Goal: Transaction & Acquisition: Purchase product/service

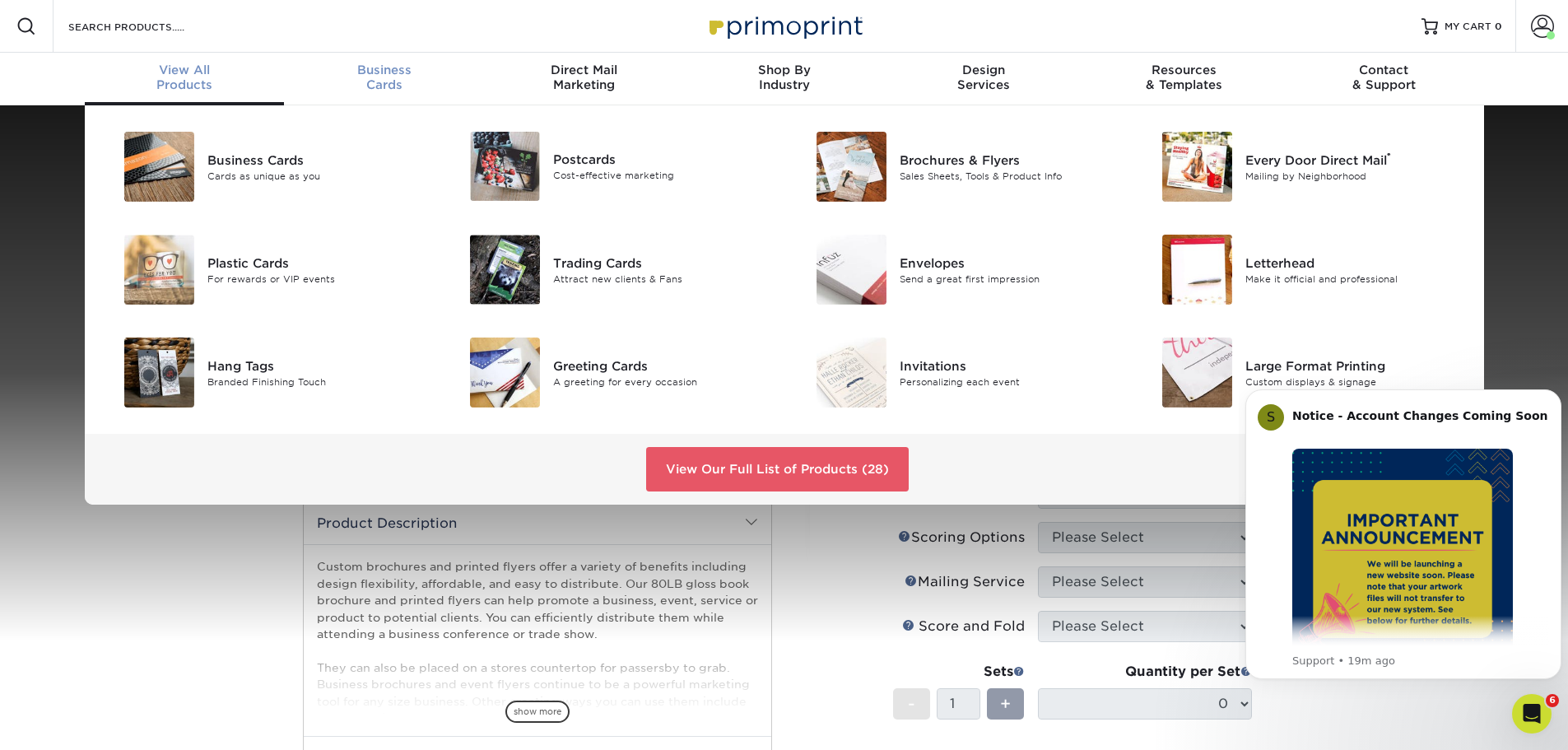
click at [379, 65] on span "Business" at bounding box center [384, 70] width 200 height 15
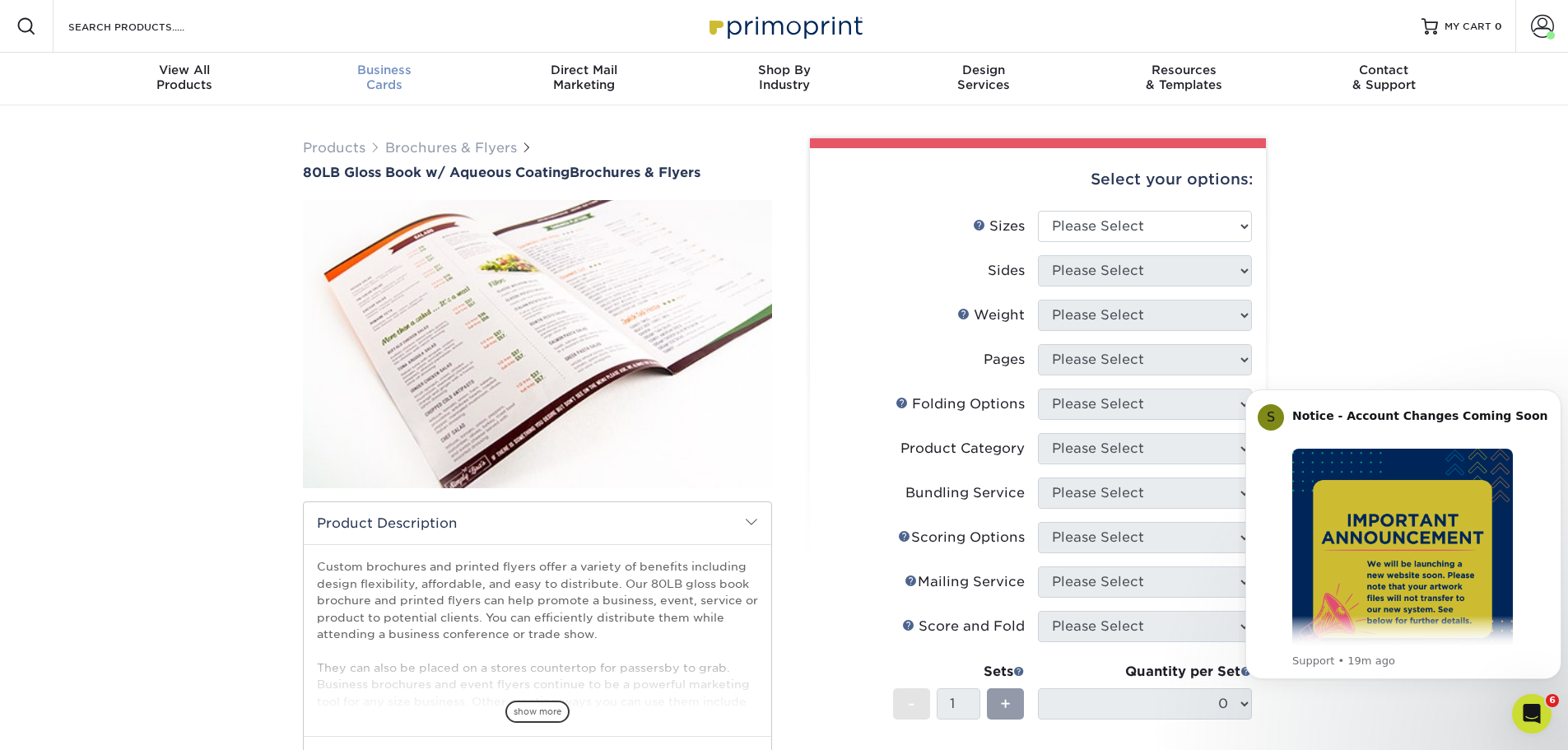
click at [383, 80] on div "Business Cards" at bounding box center [384, 77] width 200 height 29
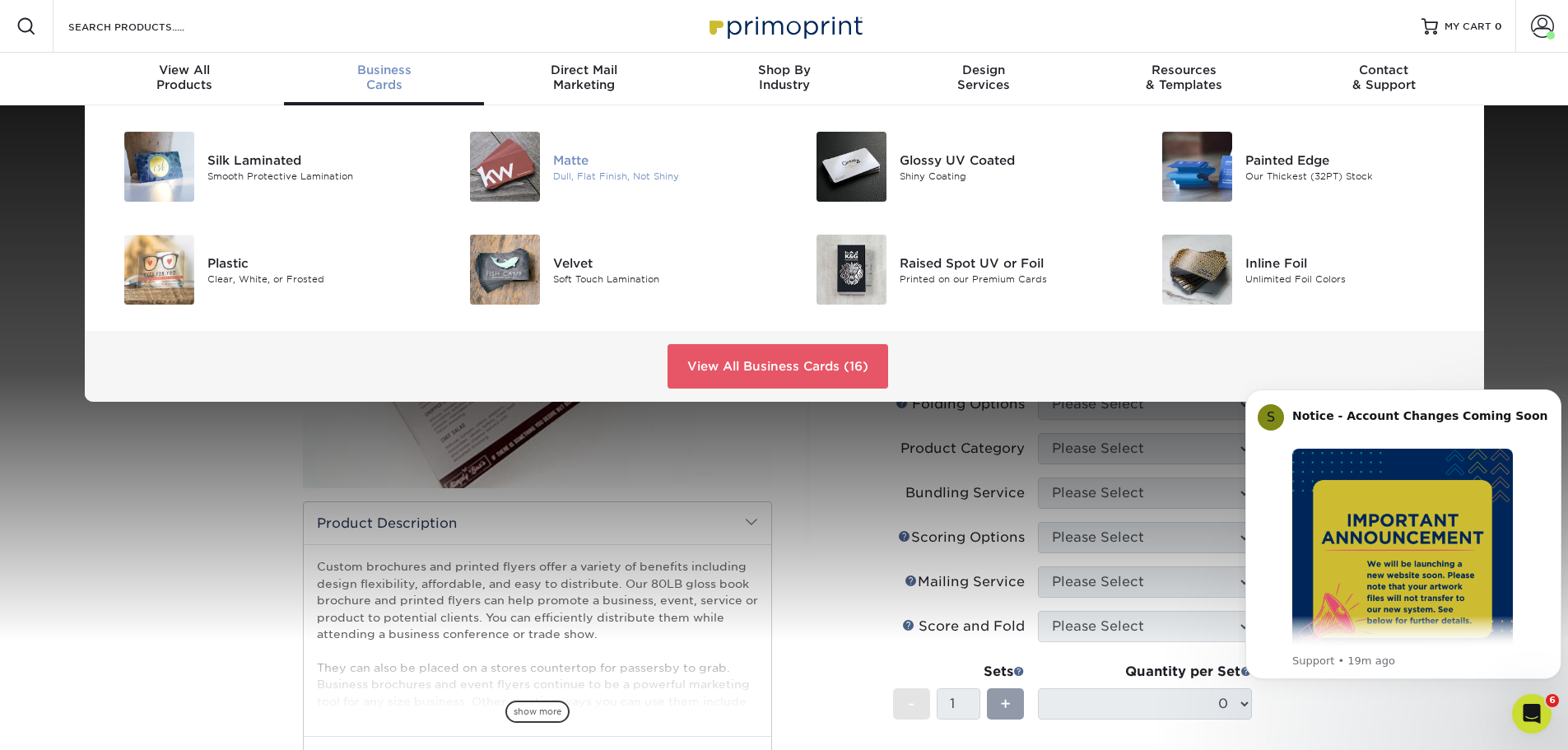
click at [535, 163] on img at bounding box center [505, 167] width 70 height 70
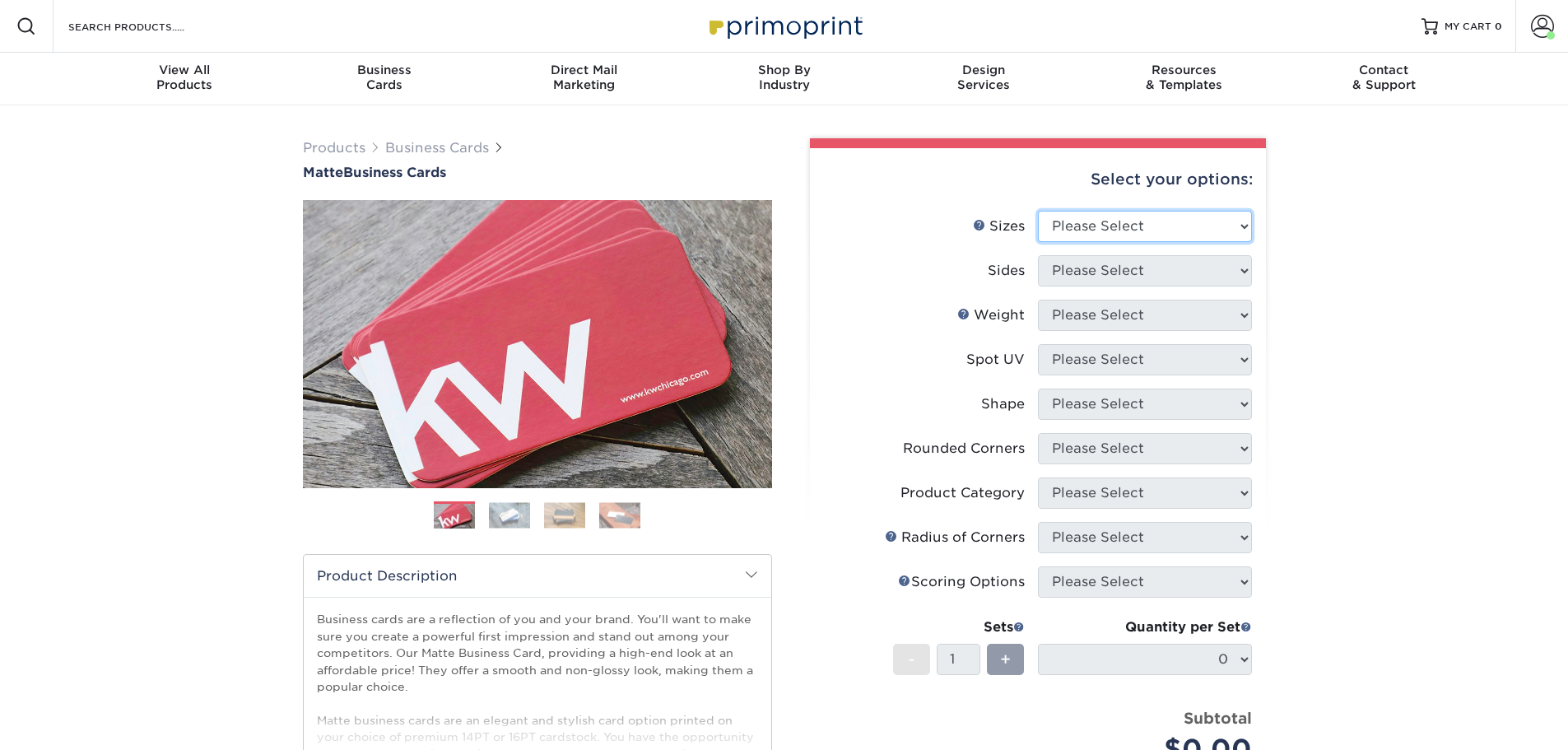
click at [1188, 230] on select "Please Select 1.5" x 3.5" - Mini 1.75" x 3.5" - Mini 2" x 2" - Square 2" x 3" -…" at bounding box center [1145, 226] width 214 height 31
select select "2.00x3.00"
click at [1038, 211] on select "Please Select 1.5" x 3.5" - Mini 1.75" x 3.5" - Mini 2" x 2" - Square 2" x 3" -…" at bounding box center [1145, 226] width 214 height 31
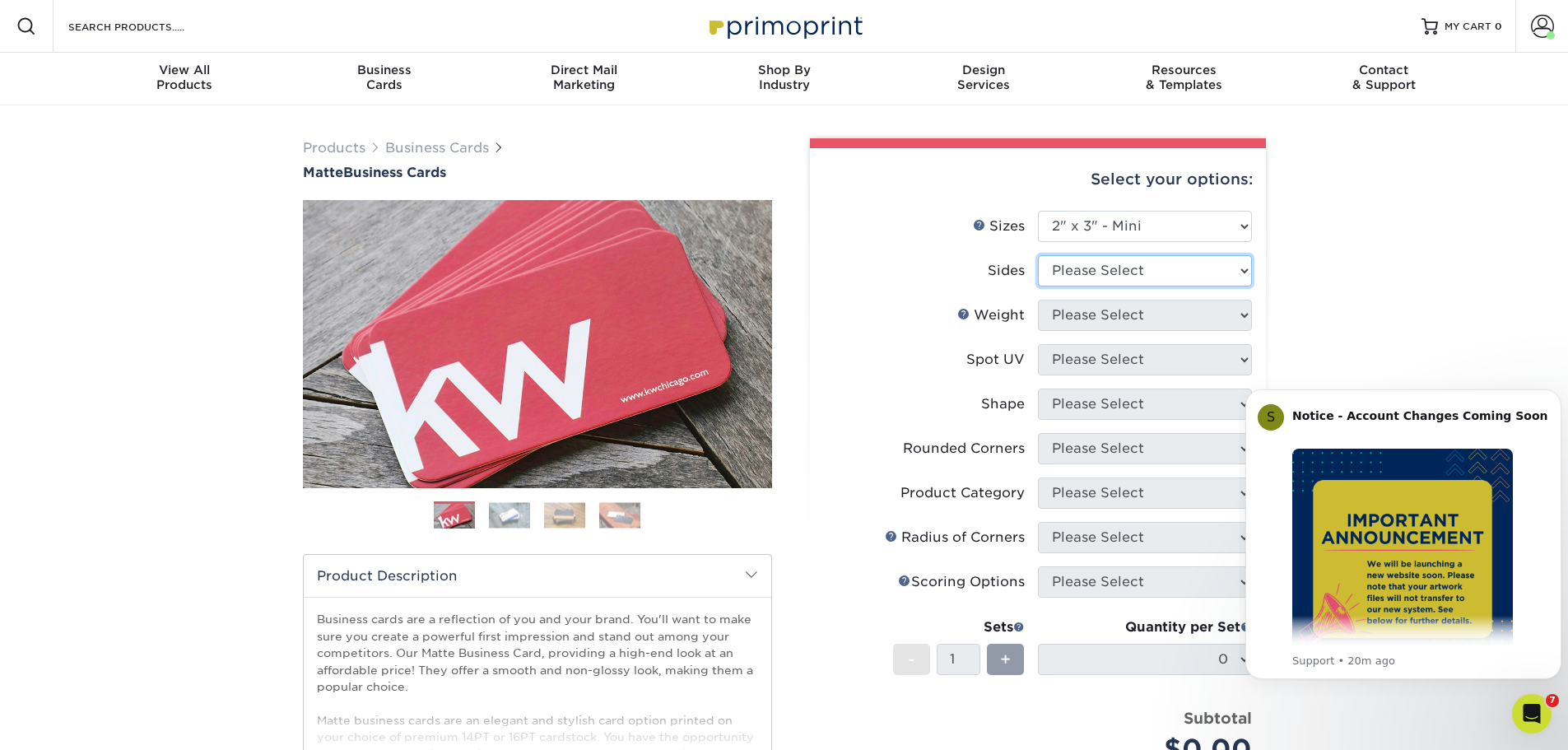
click at [1139, 277] on select "Please Select Print Both Sides Print Front Only" at bounding box center [1145, 271] width 214 height 31
select select "13abbda7-1d64-4f25-8bb2-c179b224825d"
click at [1038, 255] on select "Please Select Print Both Sides Print Front Only" at bounding box center [1145, 271] width 214 height 31
click at [1130, 325] on select "Please Select 14PT 16PT" at bounding box center [1145, 316] width 214 height 31
select select "16PT"
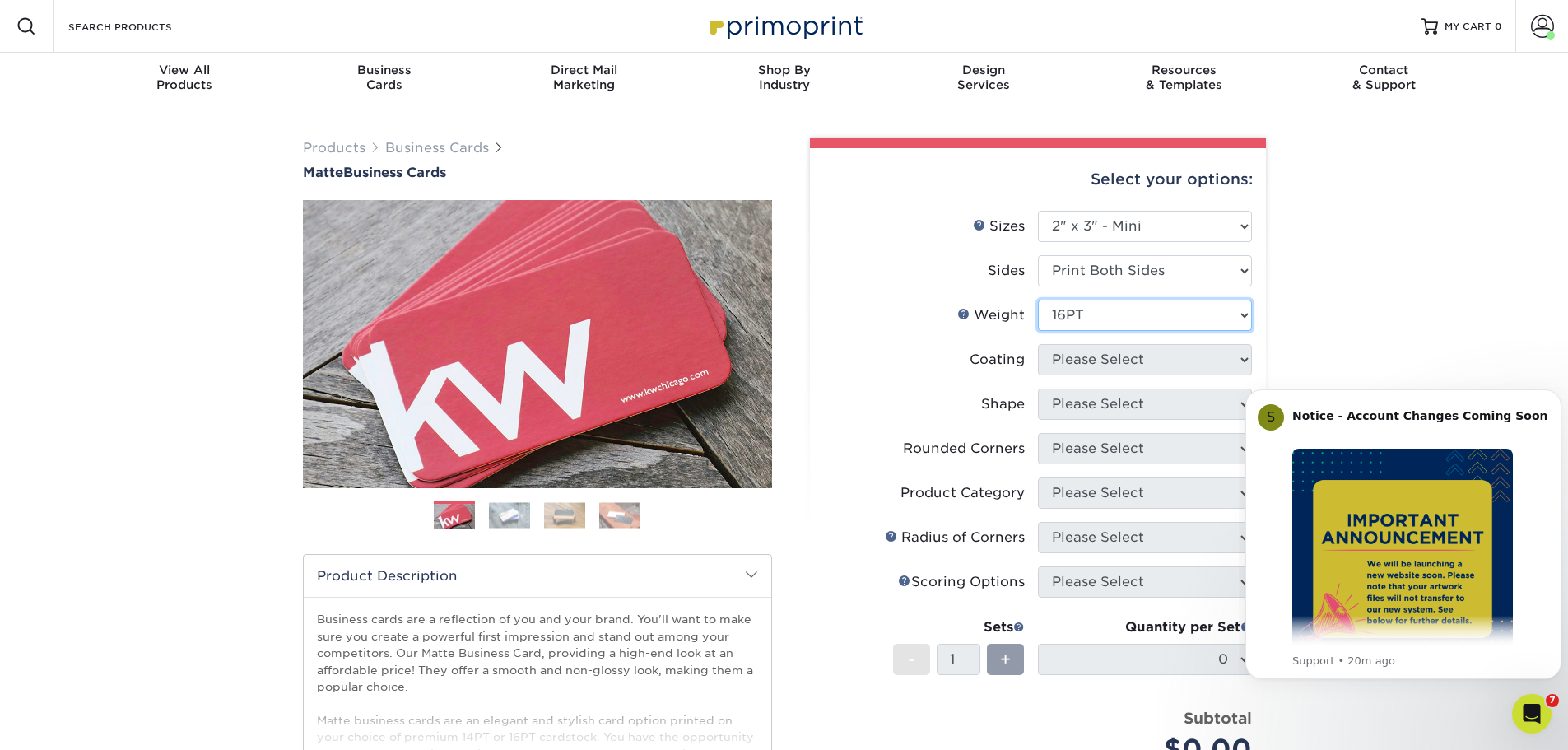
click at [1038, 300] on select "Please Select 14PT 16PT" at bounding box center [1145, 316] width 214 height 31
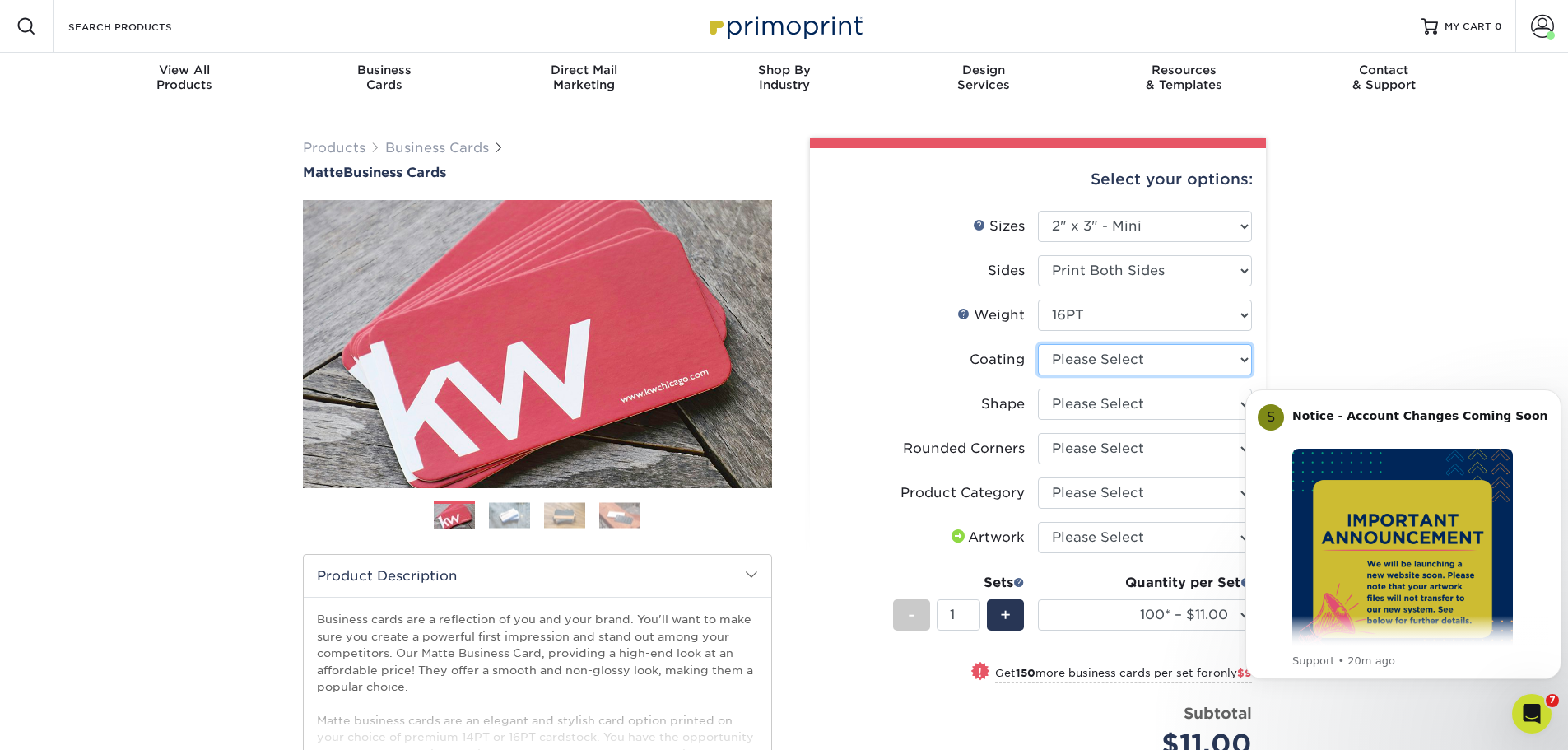
click at [1113, 365] on select at bounding box center [1145, 360] width 214 height 31
select select "121bb7b5-3b4d-429f-bd8d-bbf80e953313"
click at [1038, 344] on select at bounding box center [1145, 360] width 214 height 31
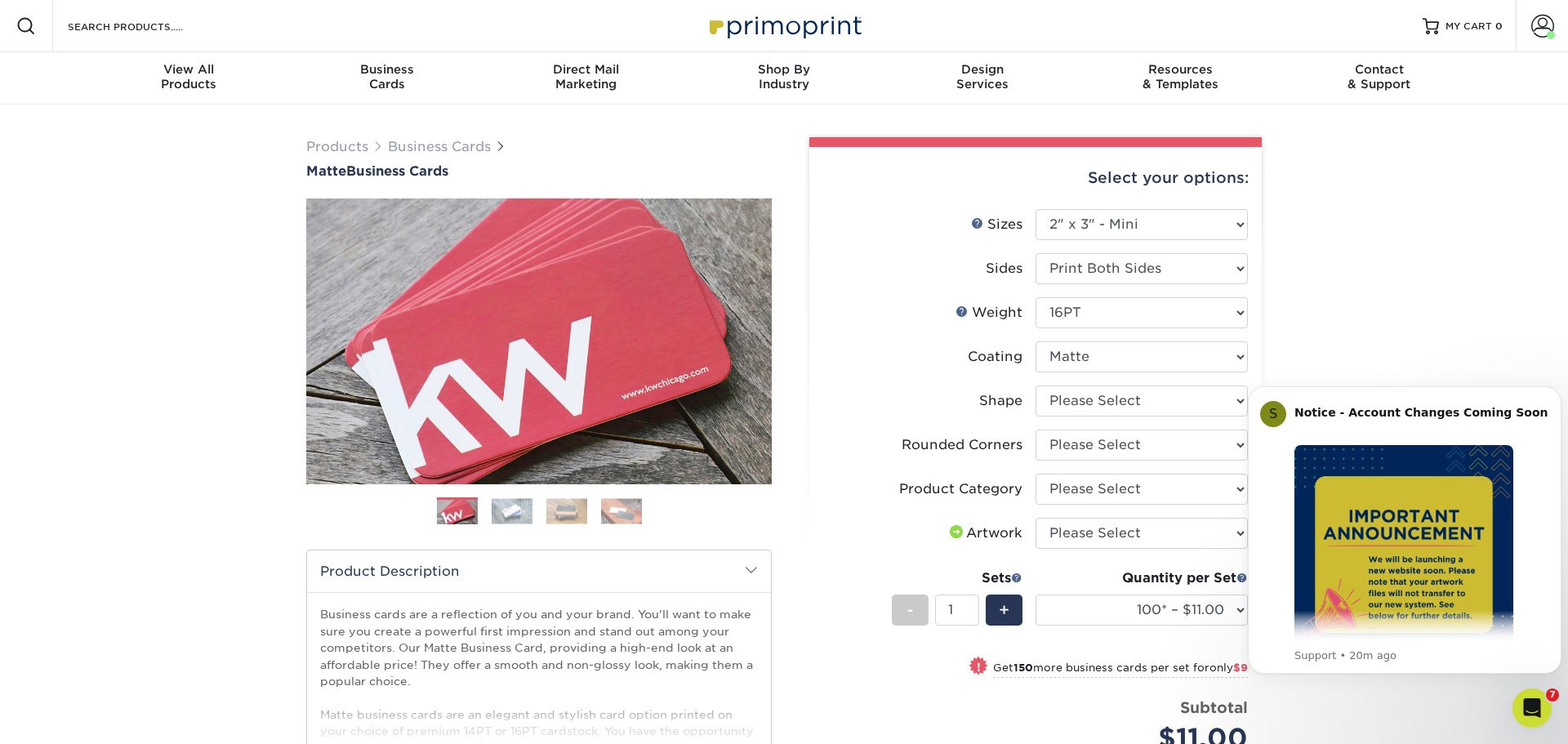
select select "-1"
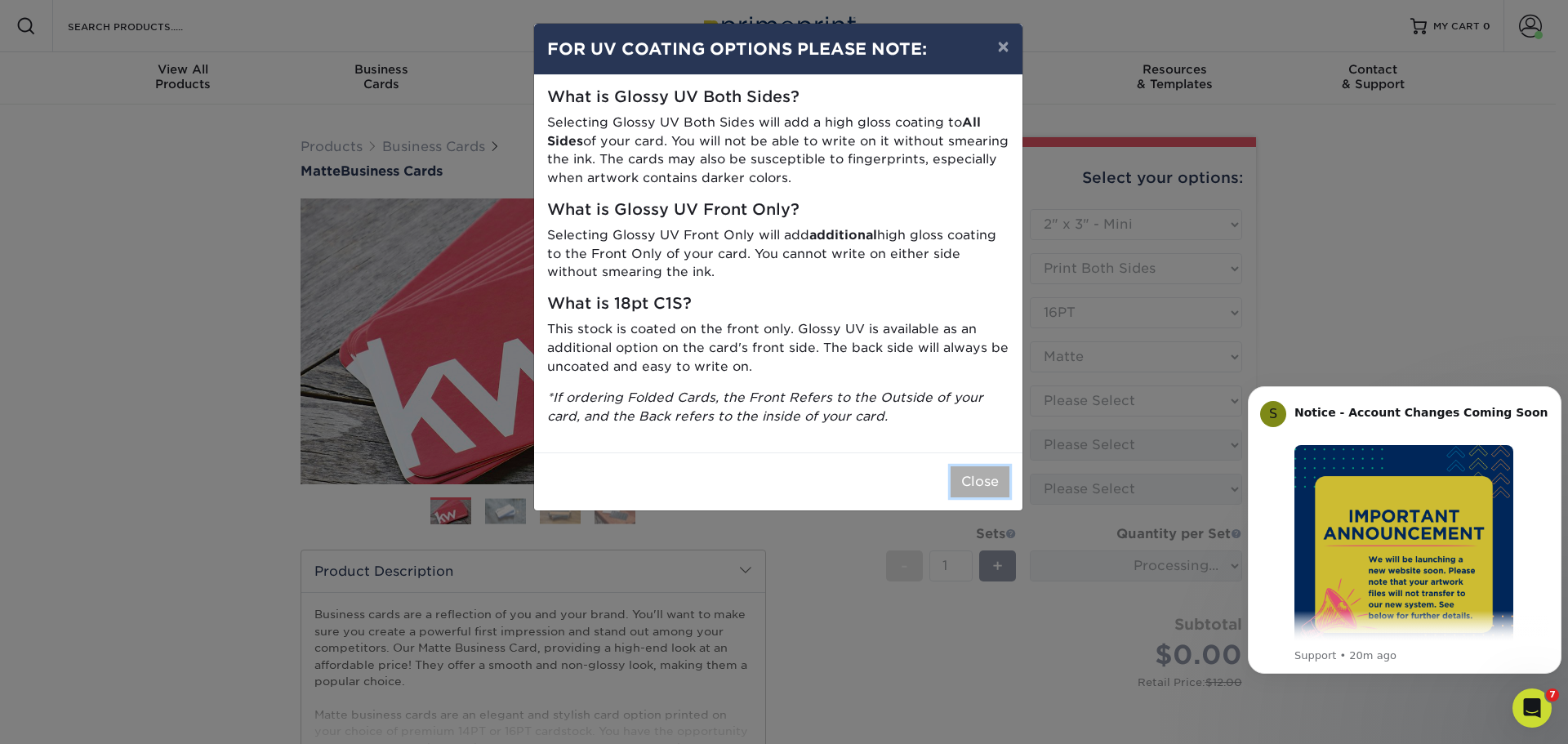
click at [974, 487] on button "Close" at bounding box center [980, 482] width 58 height 31
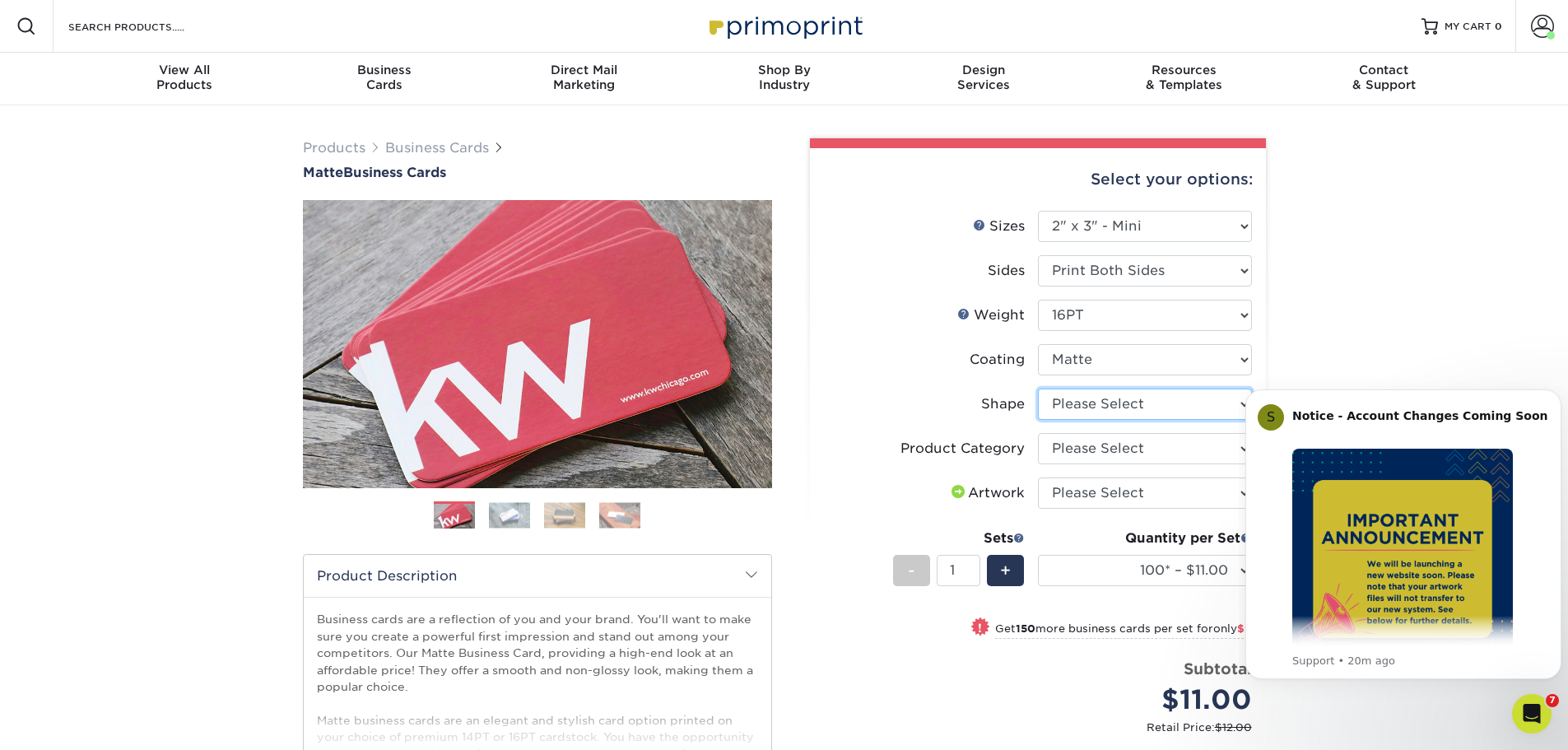
click at [1080, 405] on select "Please Select Standard" at bounding box center [1145, 404] width 214 height 31
select select "standard"
click at [1038, 388] on select "Please Select Standard" at bounding box center [1145, 404] width 214 height 31
select select "-1"
click at [1079, 452] on select "Please Select Business Cards" at bounding box center [1145, 448] width 214 height 31
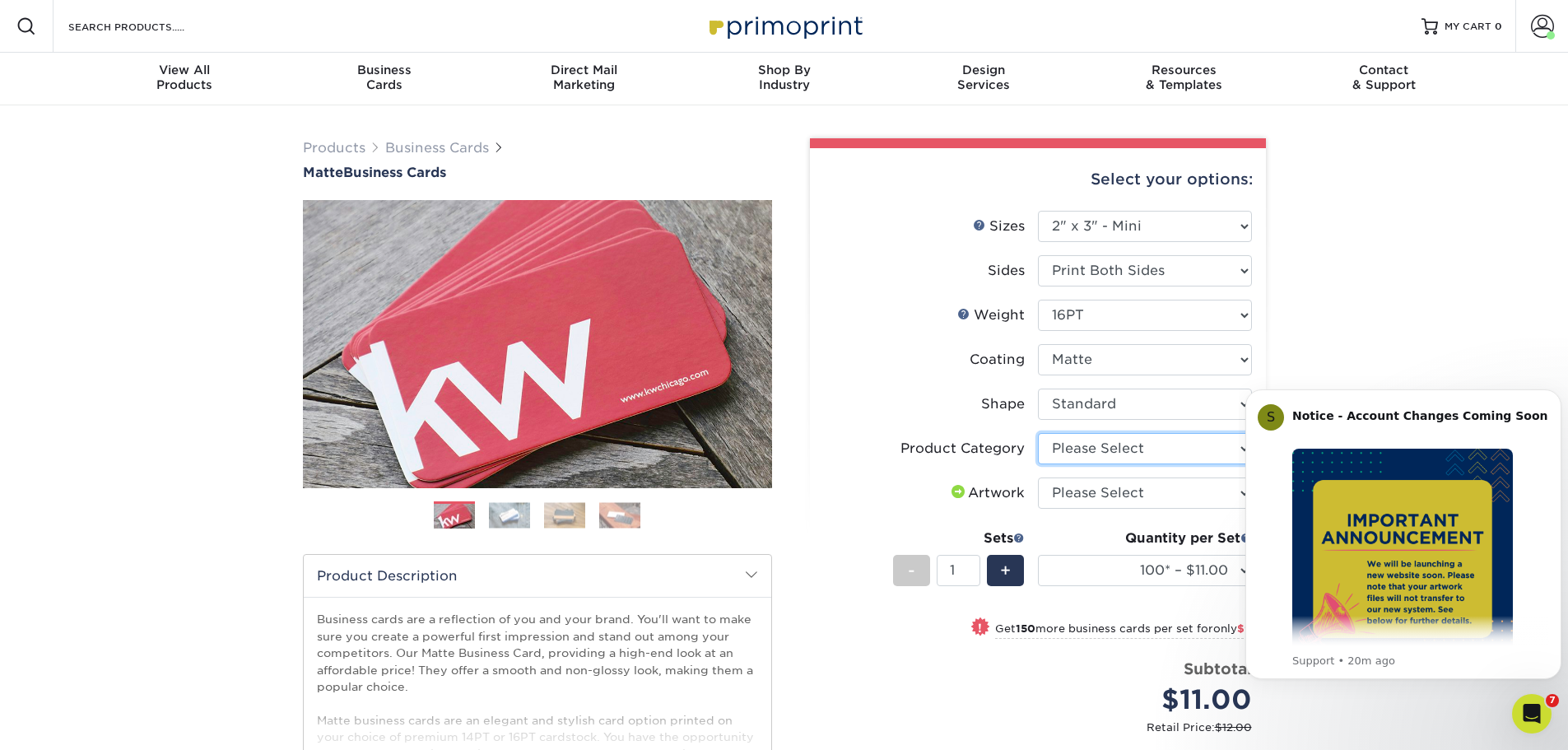
select select "3b5148f1-0588-4f88-a218-97bcfdce65c1"
click at [1038, 433] on select "Please Select Business Cards" at bounding box center [1145, 448] width 214 height 31
click at [1082, 494] on select "Please Select I will upload files I need a design - $100" at bounding box center [1145, 493] width 214 height 31
select select "upload"
click at [1038, 478] on select "Please Select I will upload files I need a design - $100" at bounding box center [1145, 493] width 214 height 31
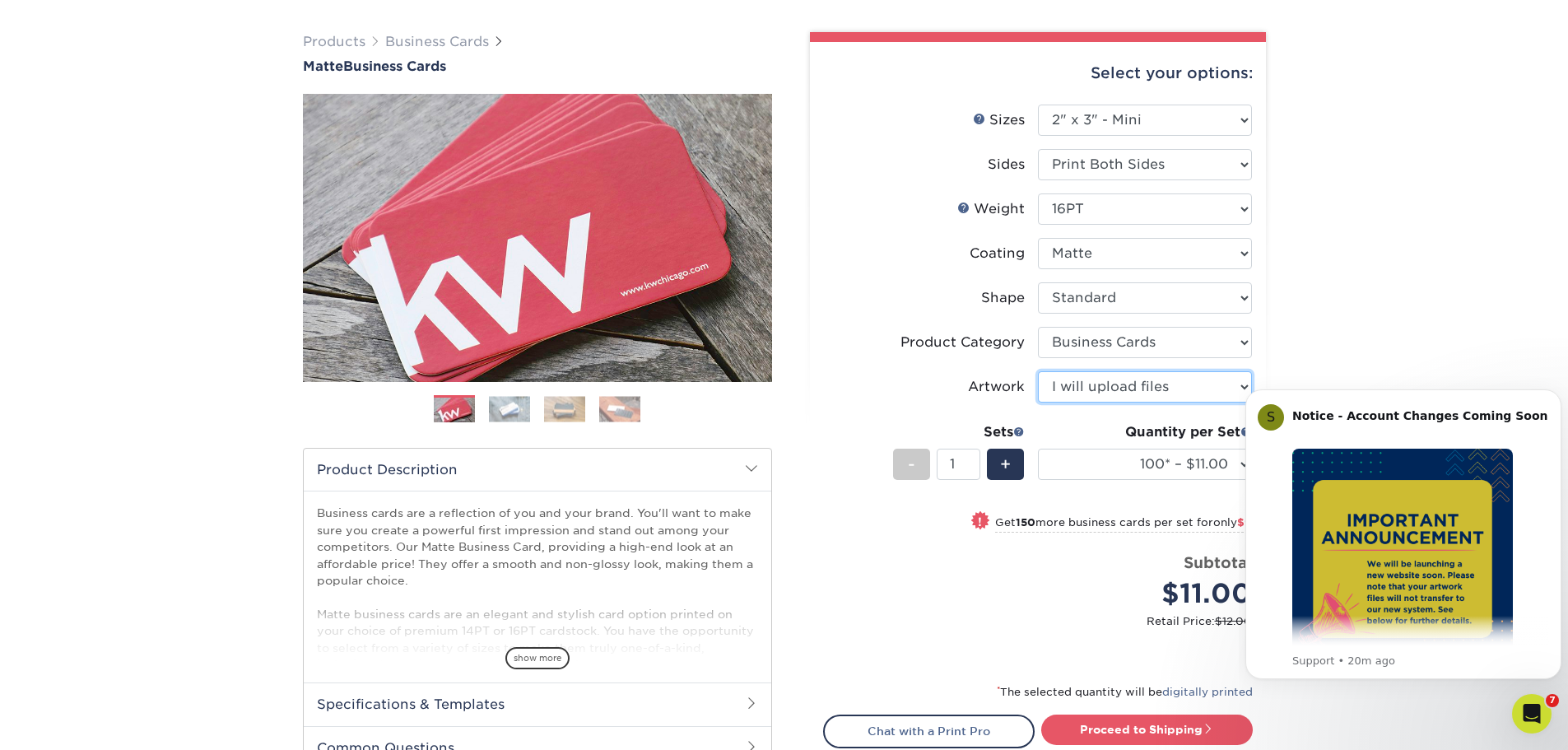
scroll to position [247, 0]
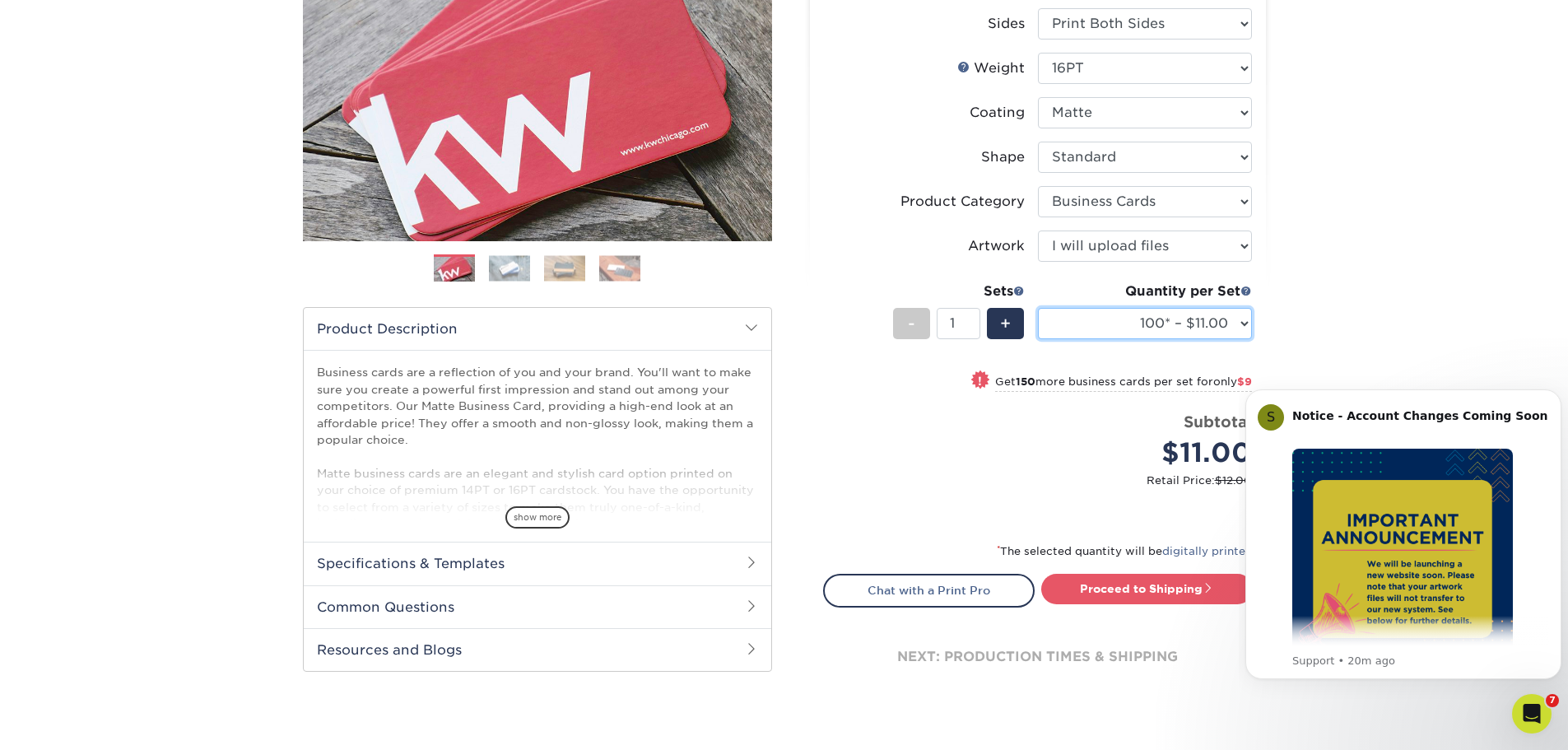
click at [1145, 328] on select "100* – $11.00 250* – $20.00 500 – $39.00 1000 – $54.00 2500 – $118.00 5000 – $1…" at bounding box center [1145, 324] width 214 height 31
click at [1038, 308] on select "100* – $11.00 250* – $20.00 500 – $39.00 1000 – $54.00 2500 – $118.00 5000 – $1…" at bounding box center [1145, 324] width 214 height 31
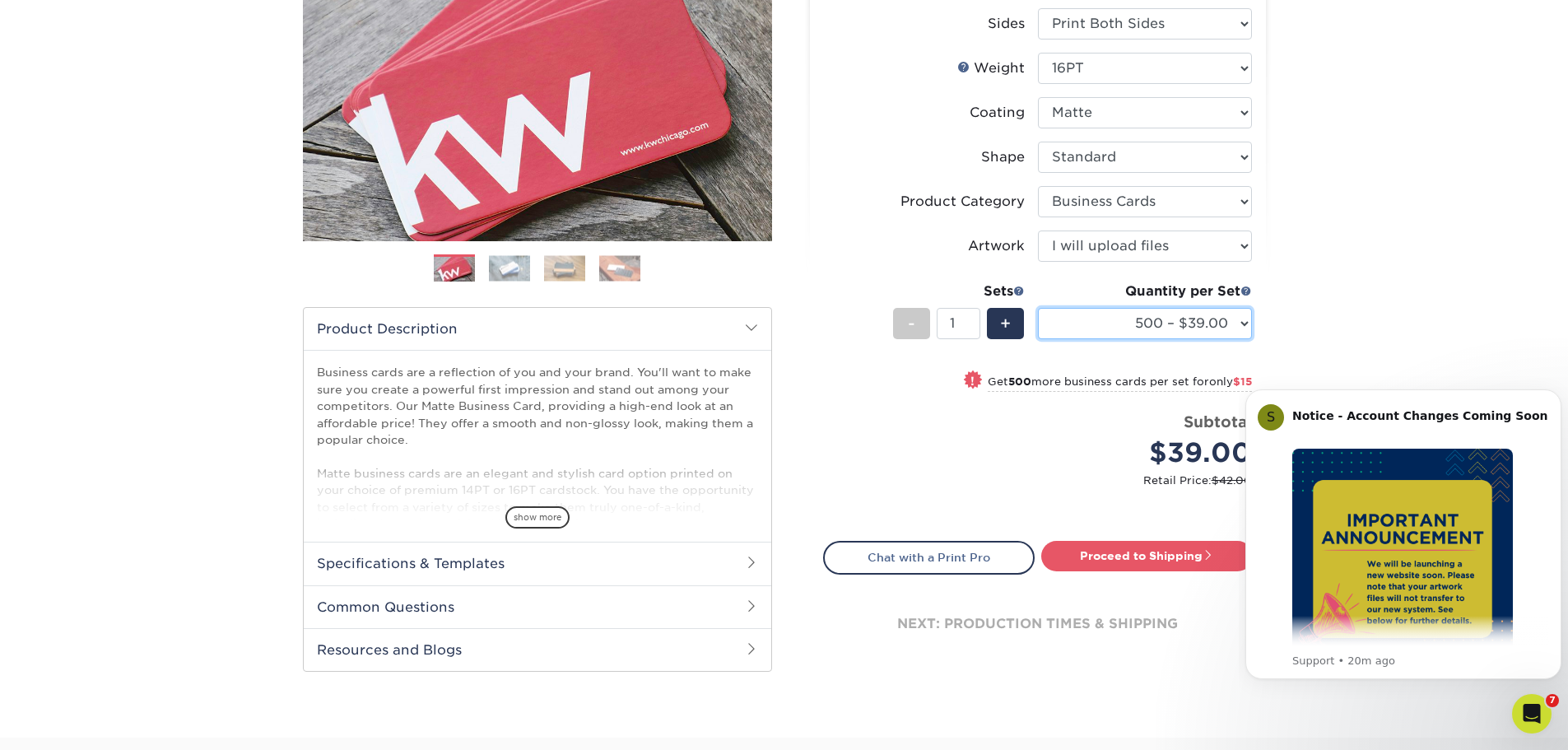
click at [1107, 320] on select "100* – $11.00 250* – $20.00 500 – $39.00 1000 – $54.00 2500 – $118.00 5000 – $1…" at bounding box center [1145, 324] width 214 height 31
click at [1134, 326] on select "100* – $11.00 250* – $20.00 500 – $39.00 1000 – $54.00 2500 – $118.00 5000 – $1…" at bounding box center [1145, 324] width 214 height 31
select select "1000 – $54.00"
click at [1038, 308] on select "100* – $11.00 250* – $20.00 500 – $39.00 1000 – $54.00 2500 – $118.00 5000 – $1…" at bounding box center [1145, 324] width 214 height 31
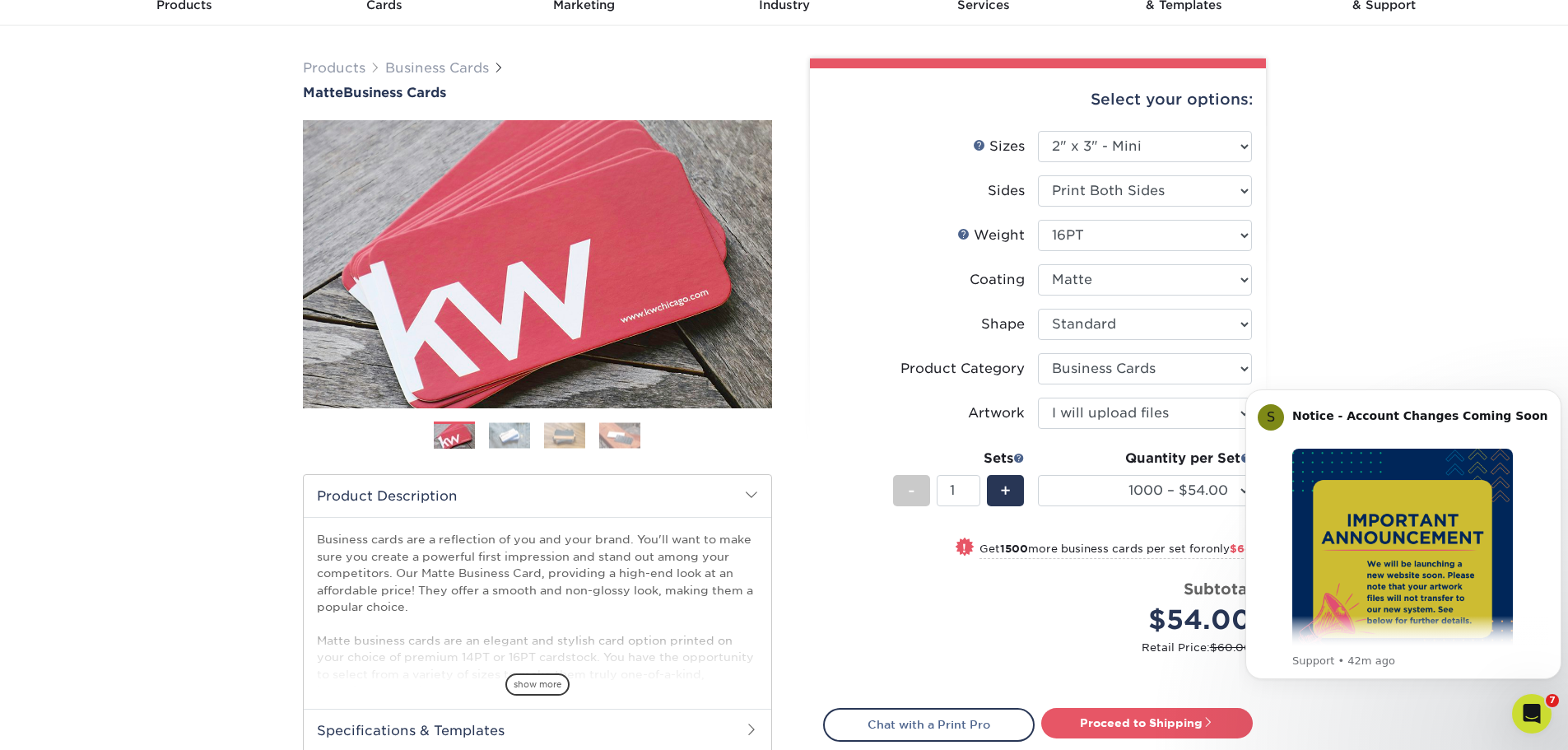
scroll to position [0, 0]
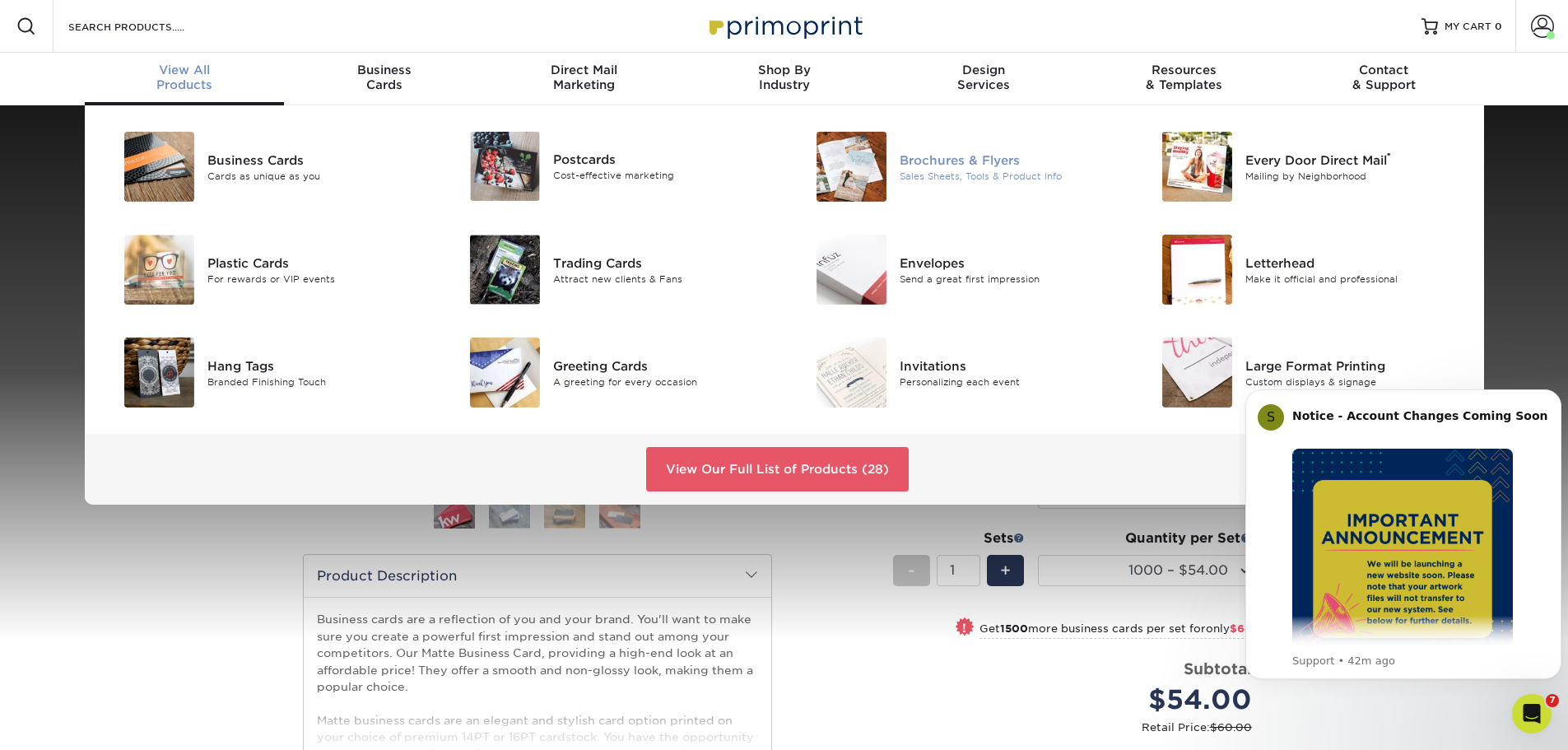
drag, startPoint x: 877, startPoint y: 160, endPoint x: 805, endPoint y: 201, distance: 82.9
click at [877, 160] on img at bounding box center [851, 167] width 70 height 70
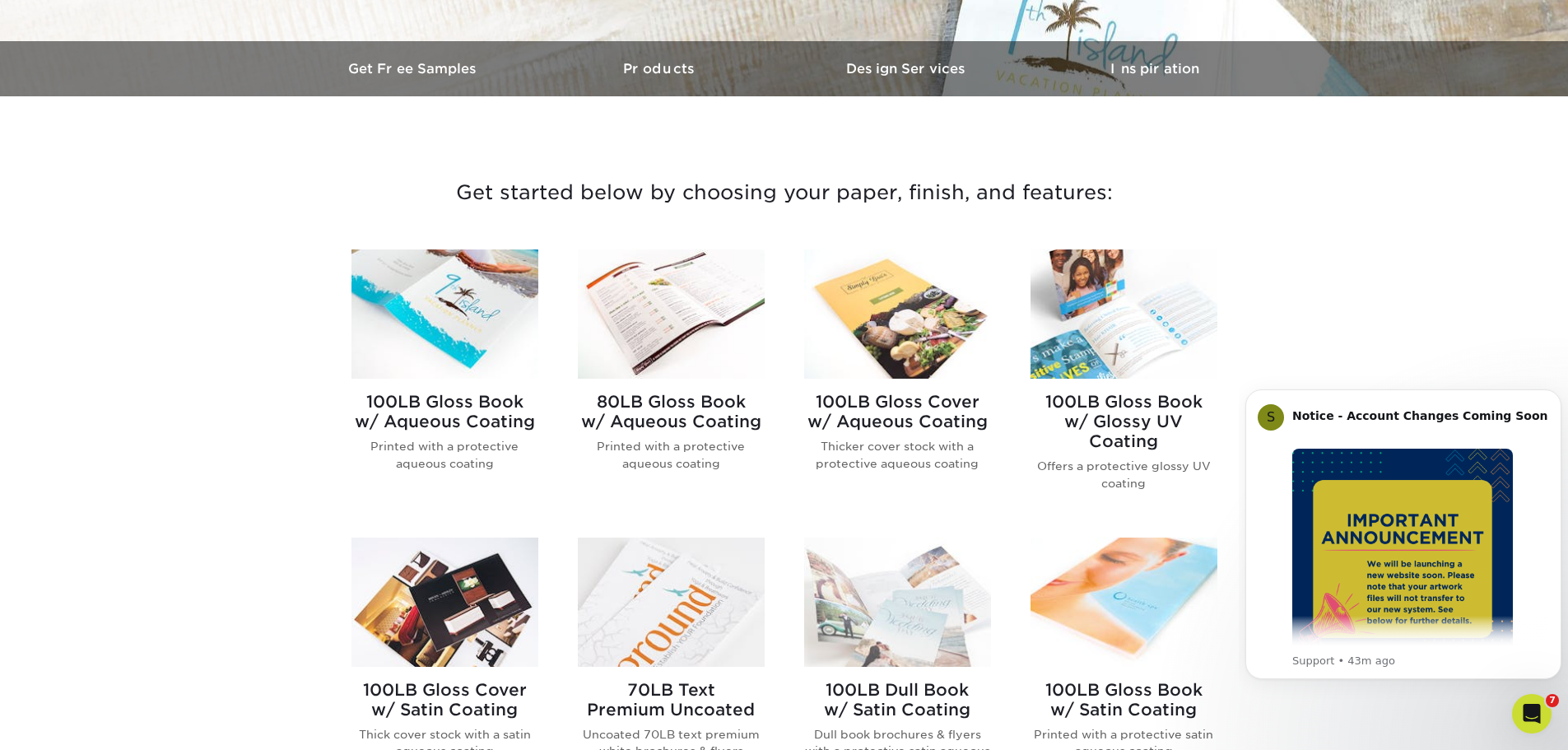
scroll to position [576, 0]
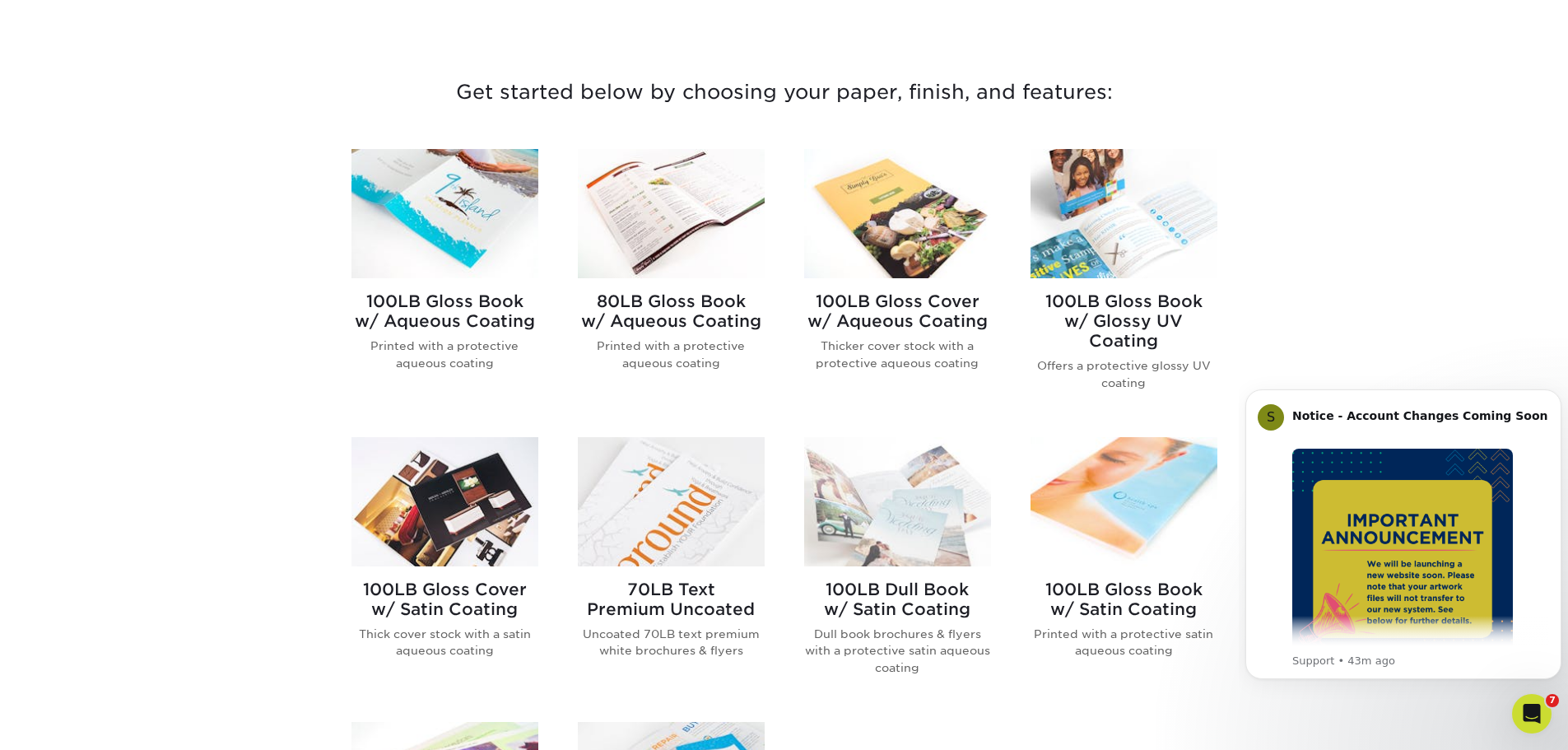
click at [638, 307] on h2 "80LB Gloss Book w/ Aqueous Coating" at bounding box center [671, 311] width 187 height 40
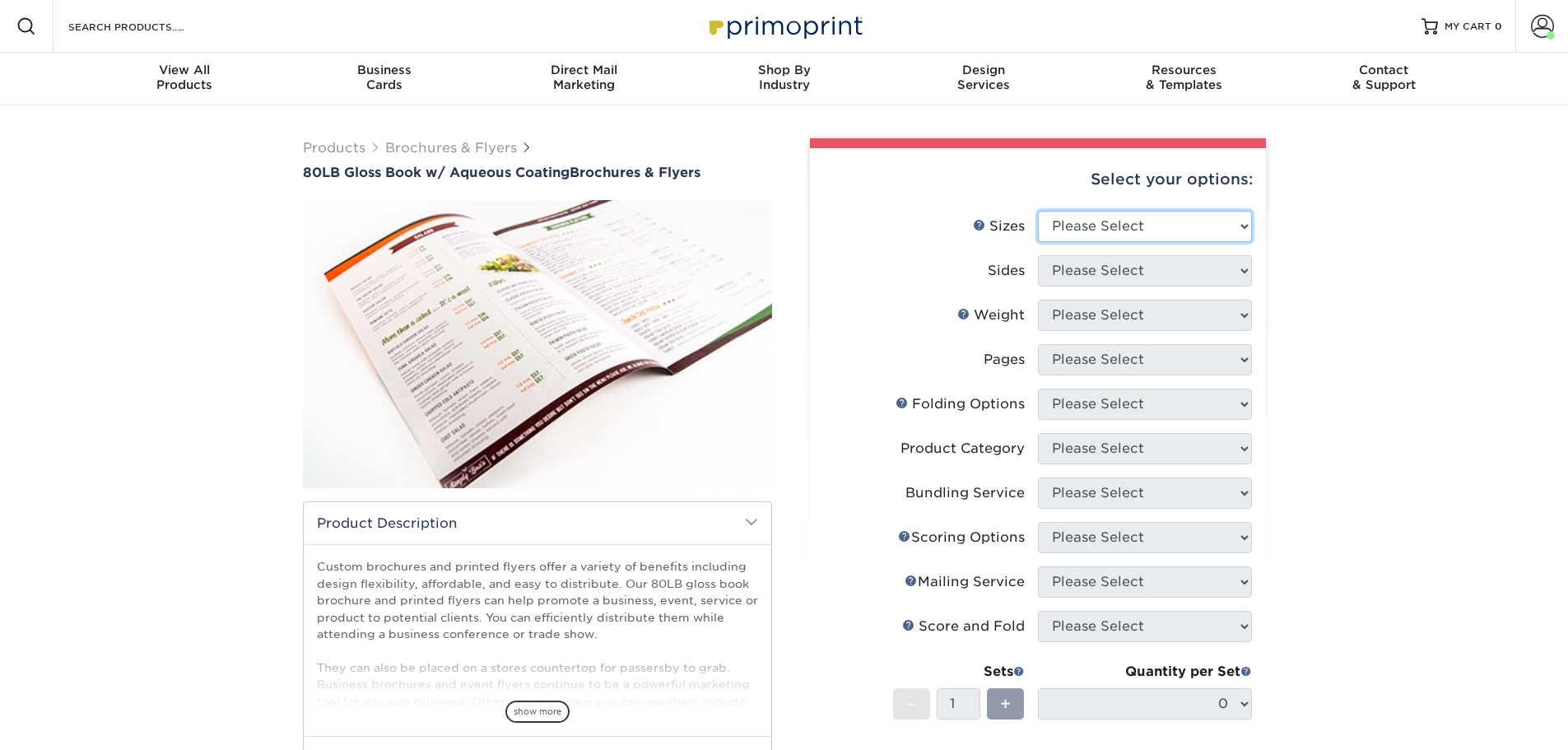
click at [1099, 226] on select "Please Select 3.67" x 8.5" 3.67" x 8.5" 4" x 6" 4" x 8.5" 4" x 9" 4" x 11" 4" x…" at bounding box center [1145, 226] width 214 height 31
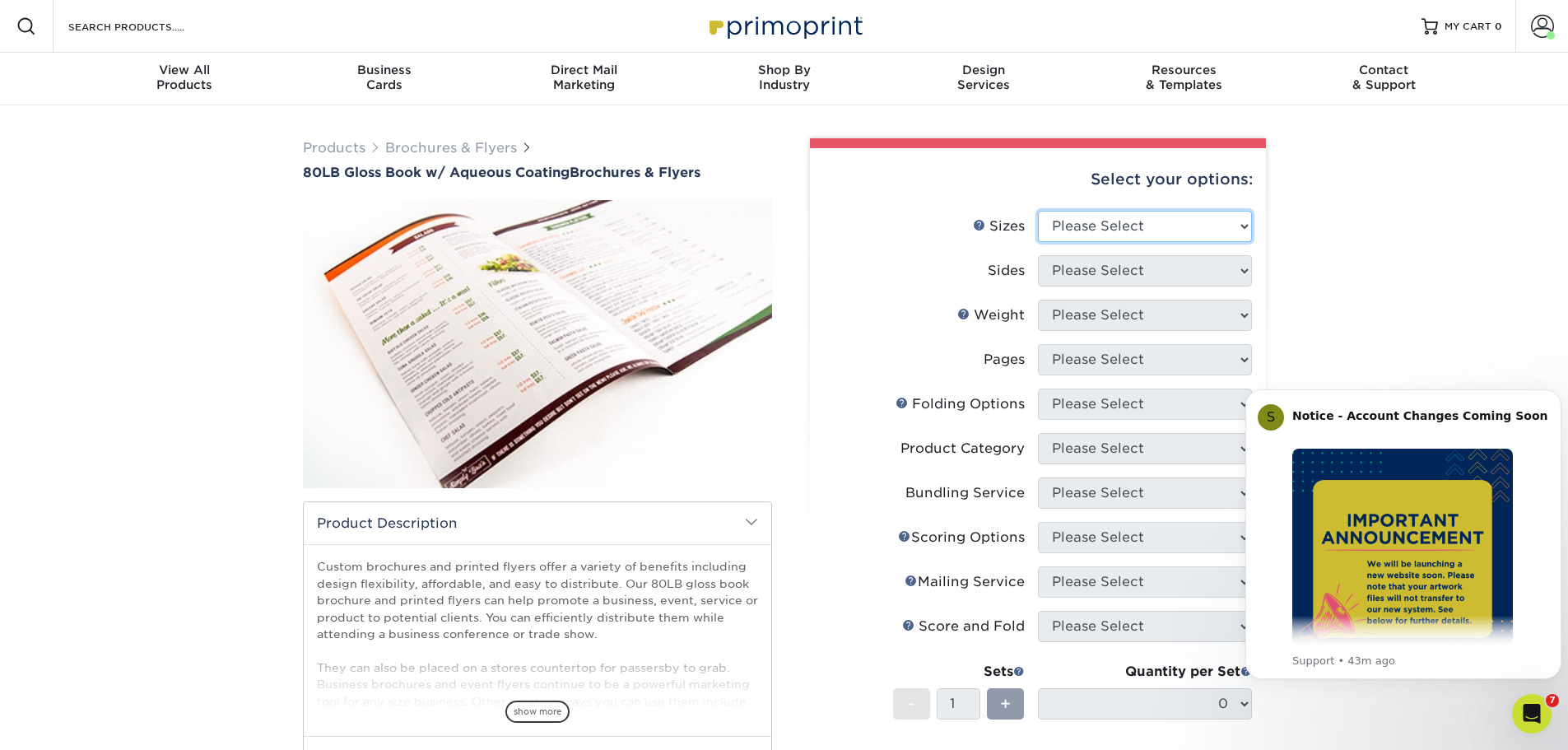
select select "8.50x11.00"
click at [1038, 211] on select "Please Select 3.67" x 8.5" 3.67" x 8.5" 4" x 6" 4" x 8.5" 4" x 9" 4" x 11" 4" x…" at bounding box center [1145, 226] width 214 height 31
click at [1143, 266] on select "Please Select Print Both Sides Print Front Only" at bounding box center [1145, 271] width 214 height 31
select select "13abbda7-1d64-4f25-8bb2-c179b224825d"
click at [1038, 255] on select "Please Select Print Both Sides Print Front Only" at bounding box center [1145, 271] width 214 height 31
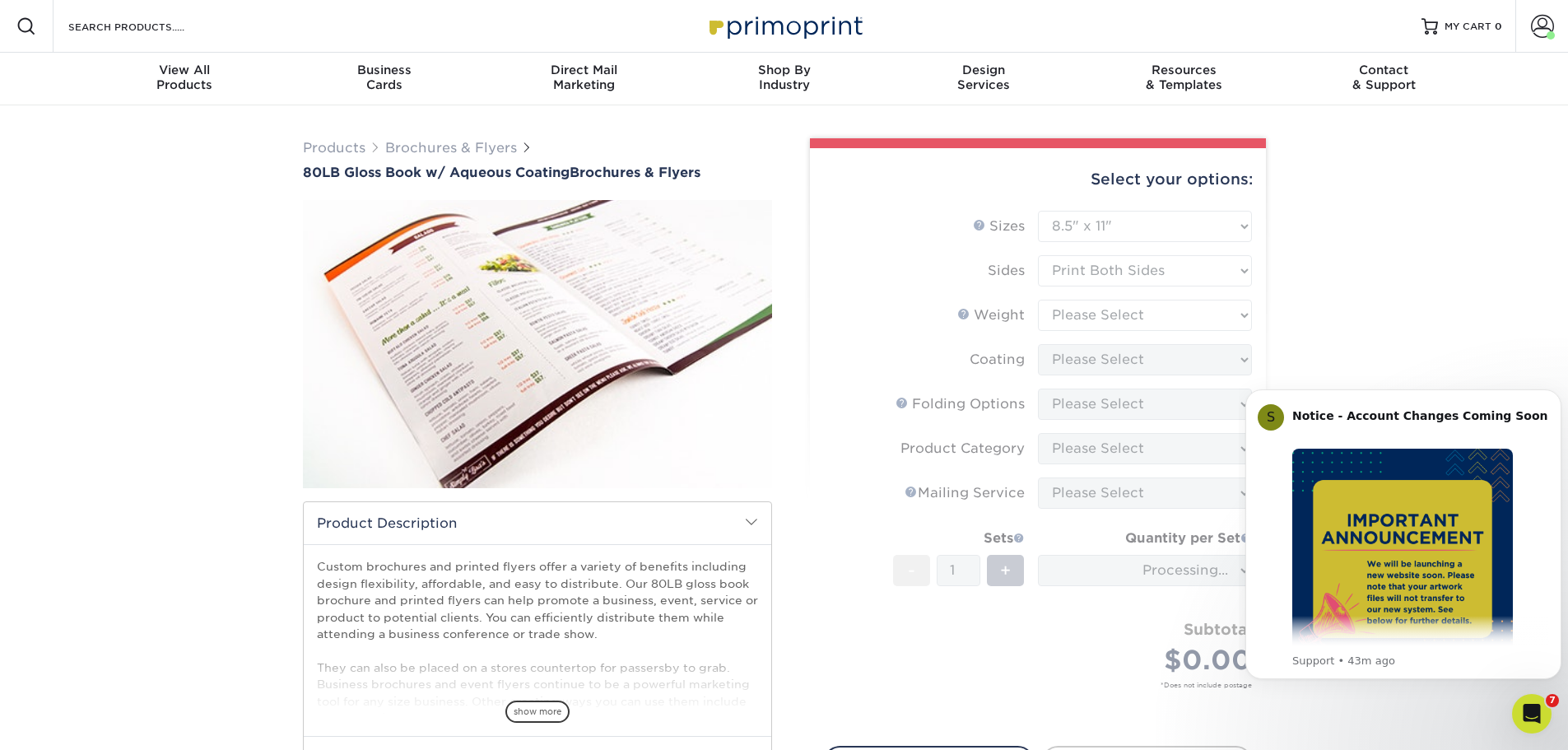
click at [1126, 314] on form "Sizes Help Sizes Please Select 3.67" x 8.5" 3.67" x 8.5" 4" x 6" 4" x 8.5" 4" x…" at bounding box center [1037, 468] width 430 height 516
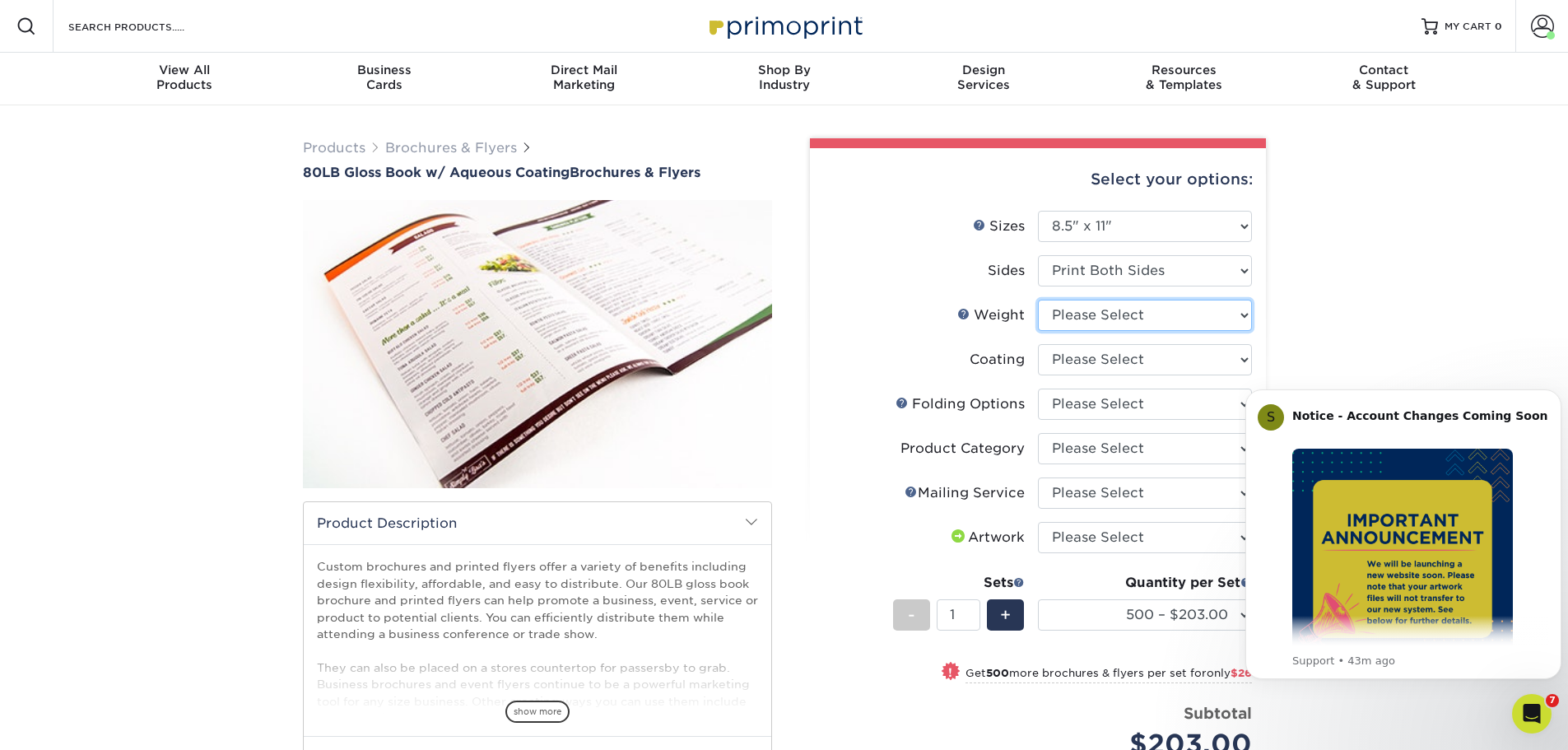
click at [1126, 318] on select "Please Select 80LB" at bounding box center [1145, 316] width 214 height 31
select select "80LB"
click at [1038, 300] on select "Please Select 80LB" at bounding box center [1145, 316] width 214 height 31
click at [1124, 363] on select at bounding box center [1145, 360] width 214 height 31
select select "d41dab50-ff65-4f4f-bb17-2afe4d36ae33"
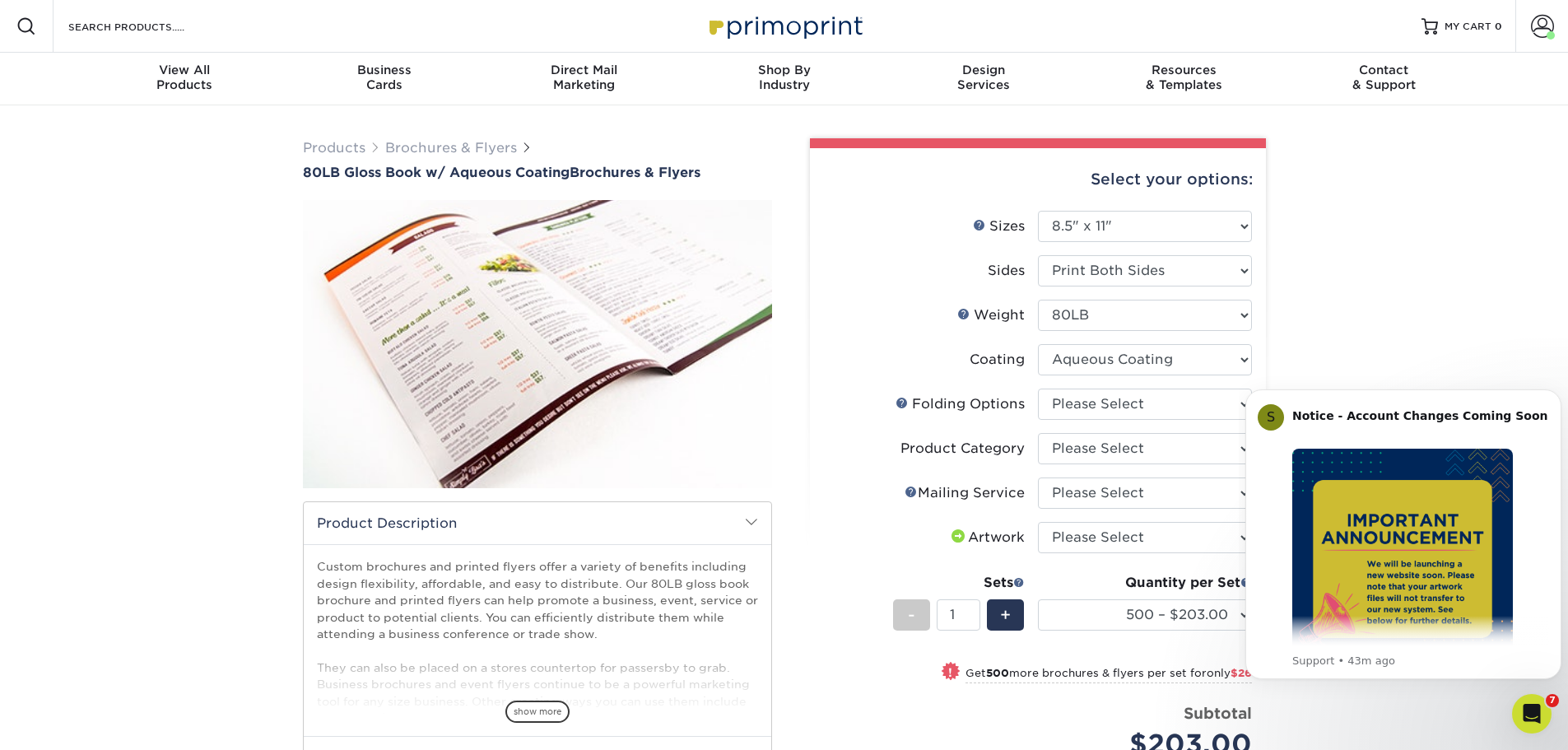
click at [1038, 344] on select at bounding box center [1145, 360] width 214 height 31
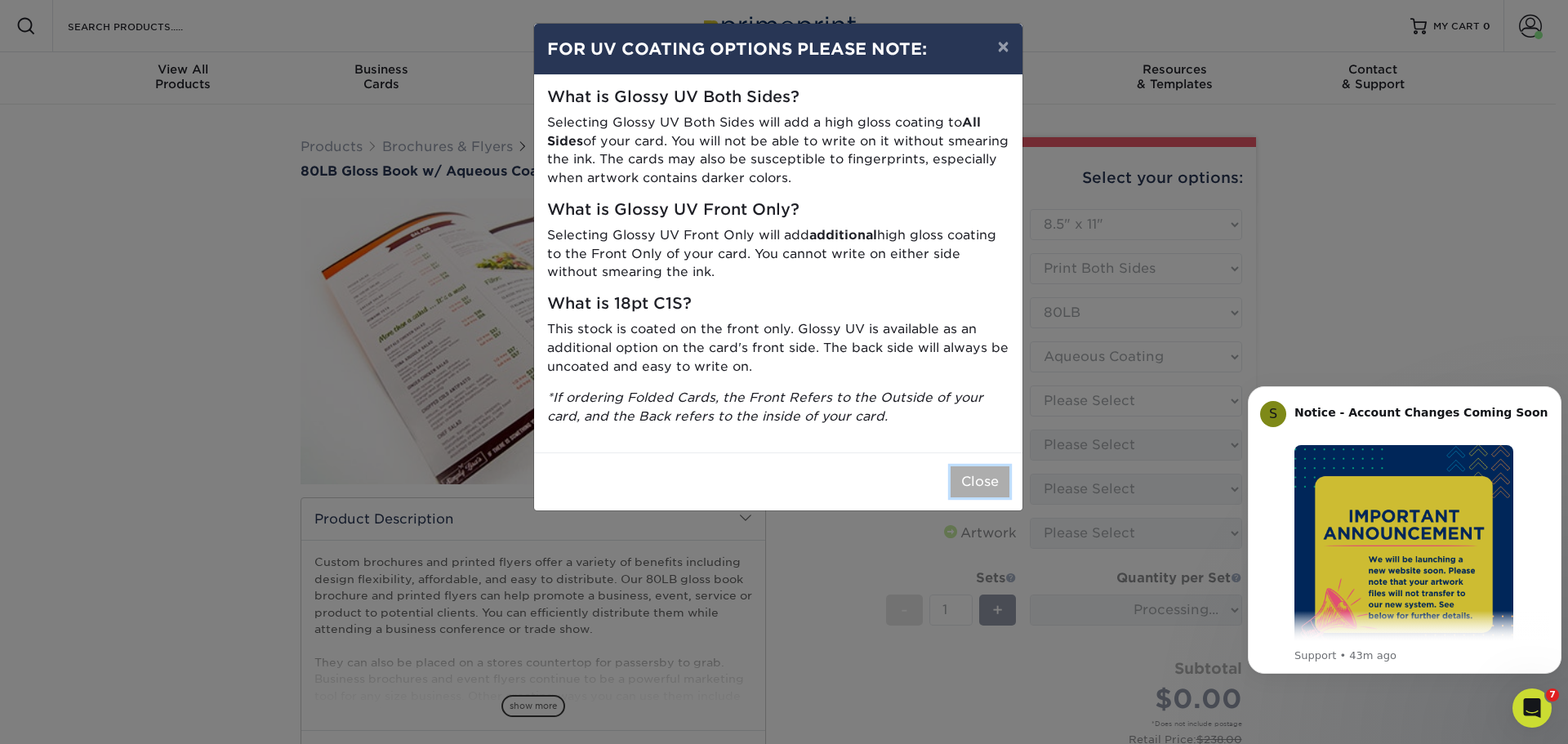
click at [974, 488] on button "Close" at bounding box center [980, 482] width 58 height 31
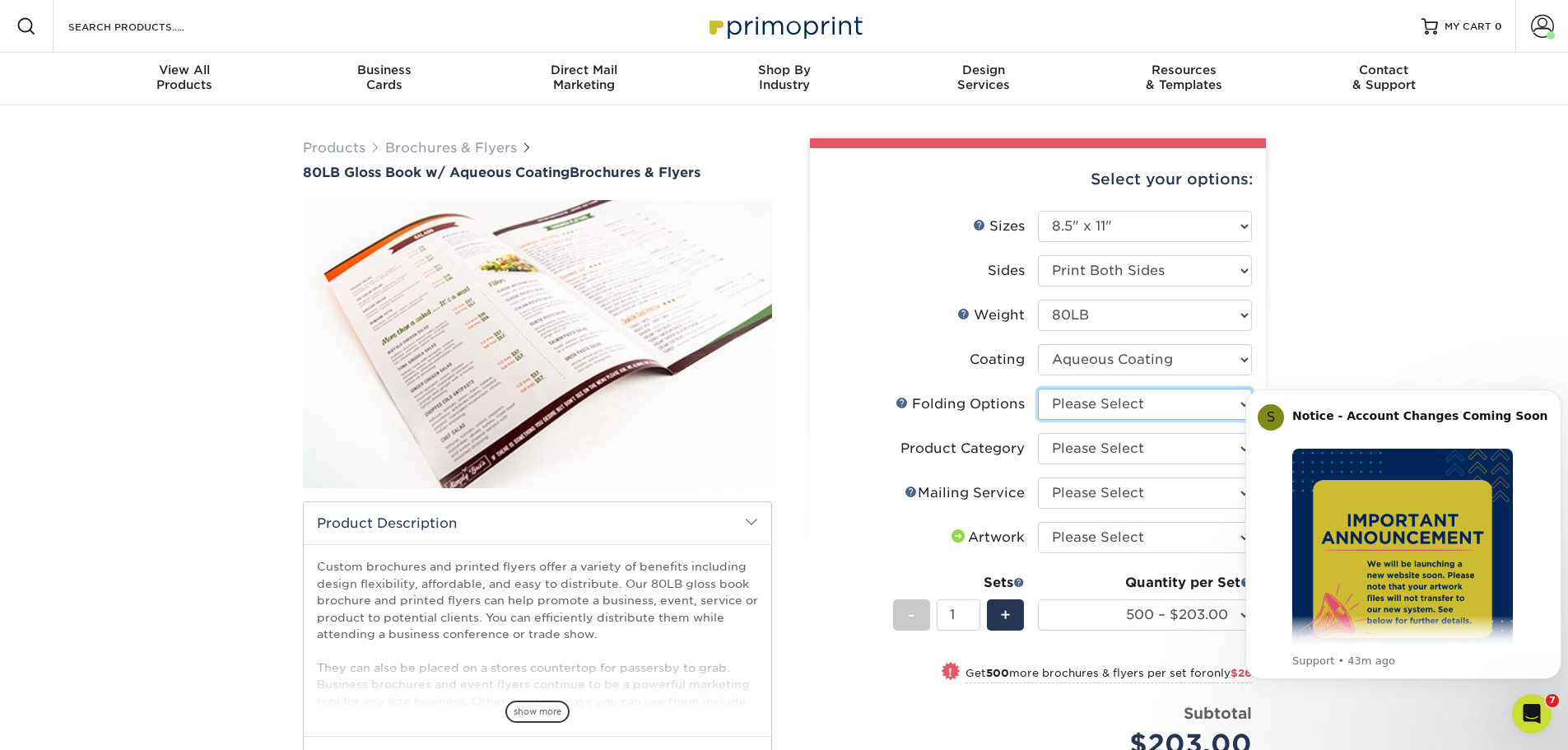
click at [1090, 411] on select "Please Select FLAT - No Folding Accordion Fold Half-Fold (Vertical) Half-Fold (…" at bounding box center [1145, 404] width 214 height 31
select select "9b1d5825-34d1-4721-9874-ed79abb003d7"
click at [1038, 388] on select "Please Select FLAT - No Folding Accordion Fold Half-Fold (Vertical) Half-Fold (…" at bounding box center [1145, 404] width 214 height 31
click at [1144, 458] on select "Please Select Flyers and Brochures" at bounding box center [1145, 448] width 214 height 31
select select "1a668080-6b7c-4174-b399-2c3833b27ef4"
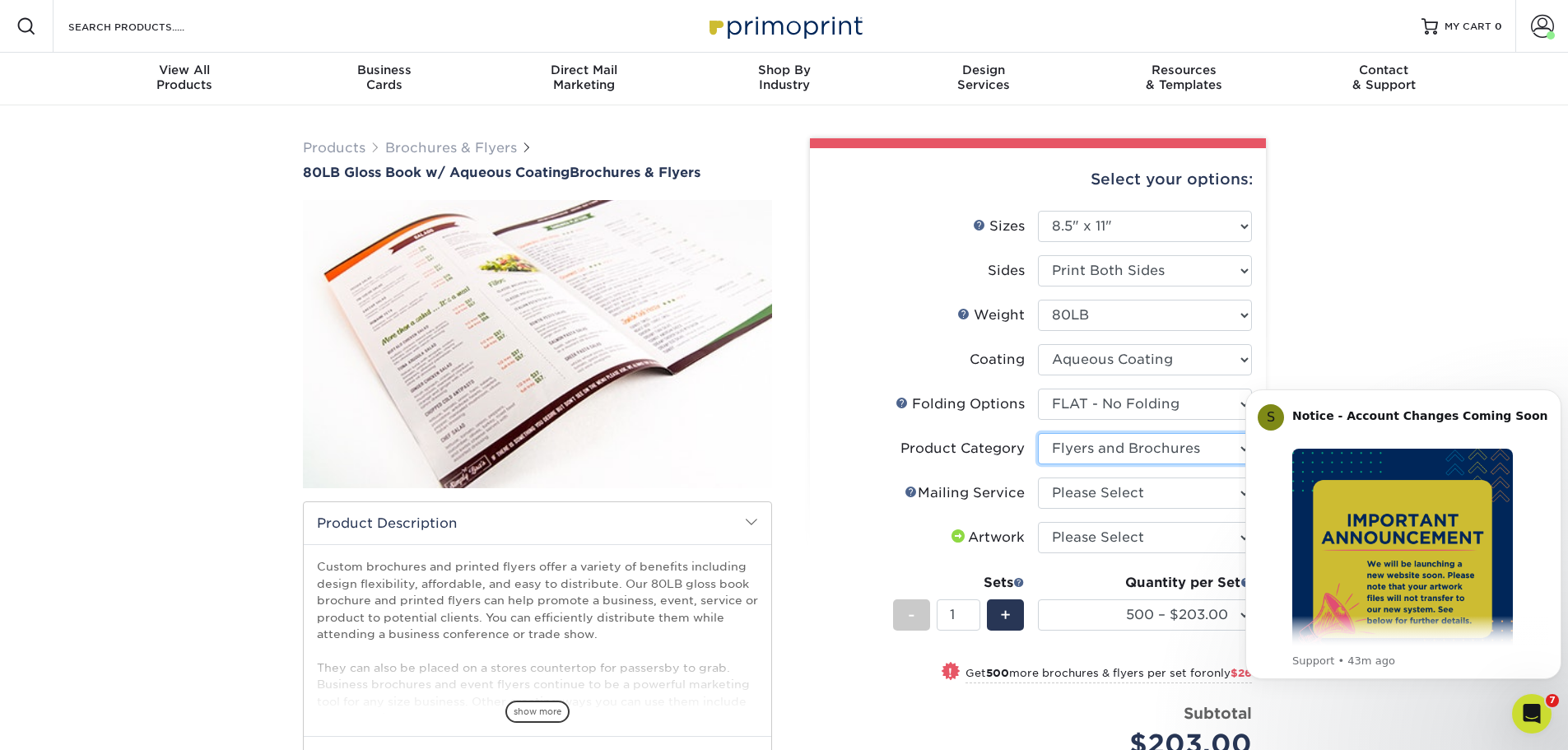
click at [1038, 433] on select "Please Select Flyers and Brochures" at bounding box center [1145, 448] width 214 height 31
click at [1135, 493] on select "Please Select No Direct Mailing Service No, I will mail/stamp/imprint Direct Ma…" at bounding box center [1145, 493] width 214 height 31
select select "934e270e-9523-48b9-93c7-78b0896e16a6"
click at [1038, 478] on select "Please Select No Direct Mailing Service No, I will mail/stamp/imprint Direct Ma…" at bounding box center [1145, 493] width 214 height 31
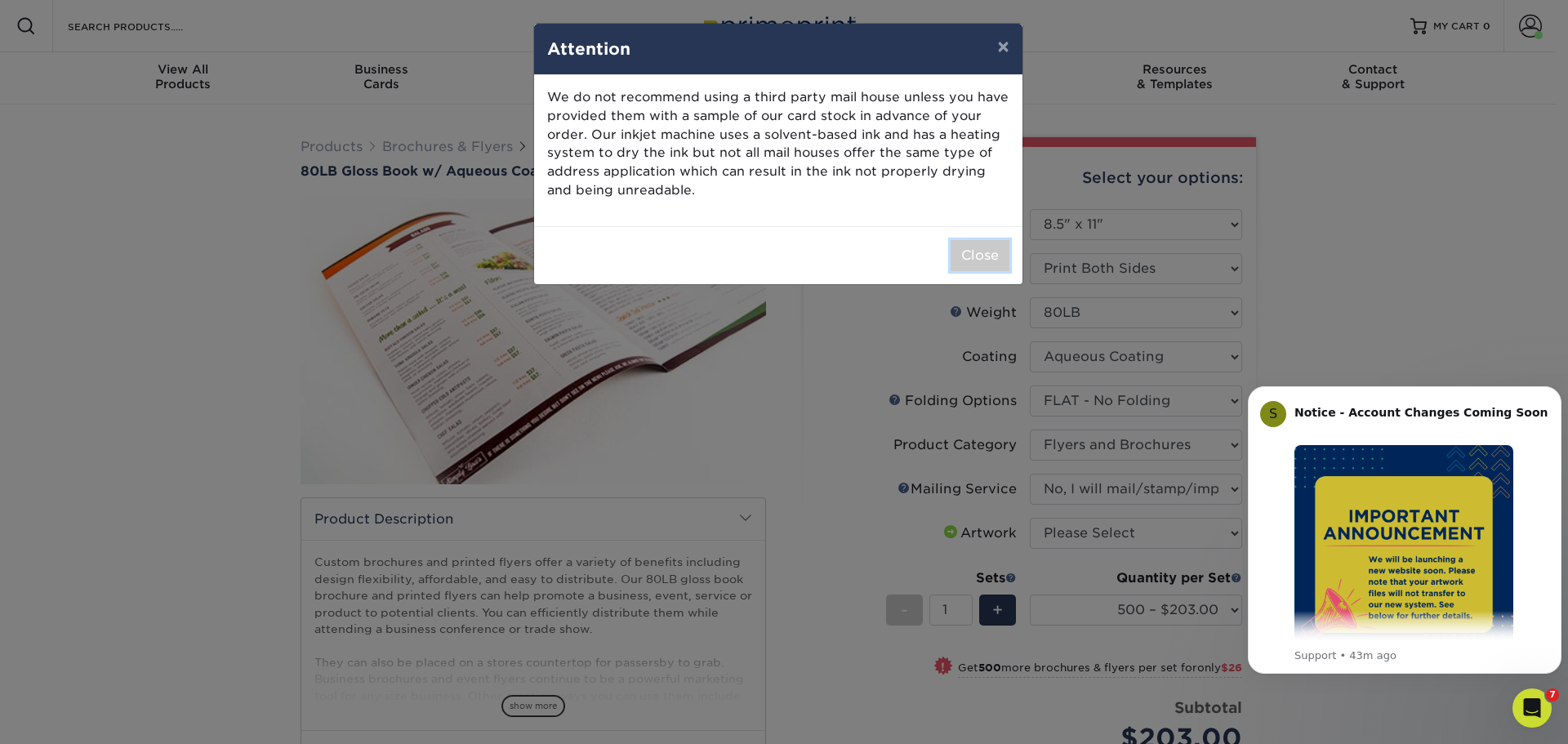
drag, startPoint x: 994, startPoint y: 249, endPoint x: 1003, endPoint y: 276, distance: 28.5
click at [994, 249] on button "Close" at bounding box center [980, 256] width 58 height 31
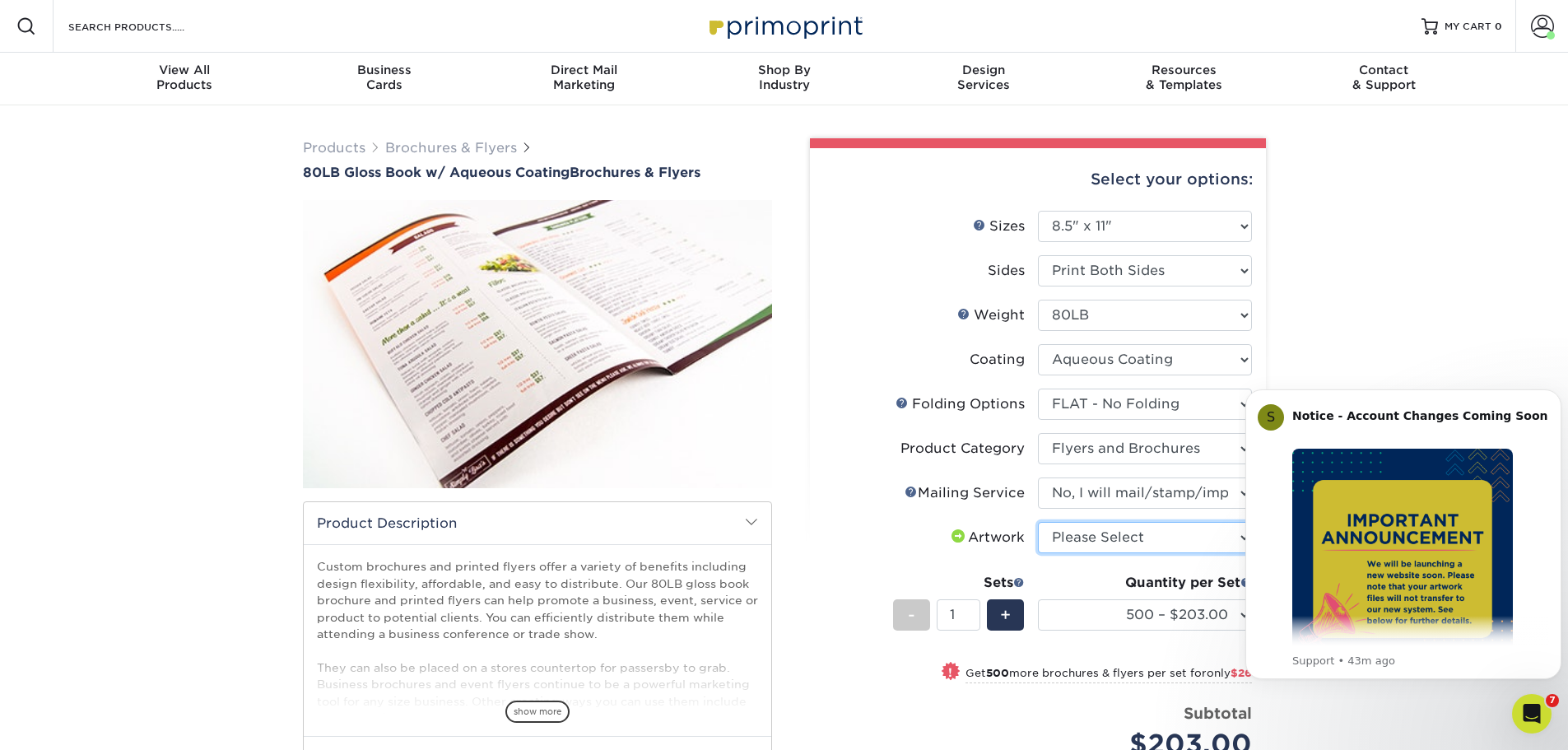
click at [1104, 529] on select "Please Select I will upload files I need a design - $175" at bounding box center [1145, 537] width 214 height 31
select select "upload"
click at [1038, 522] on select "Please Select I will upload files I need a design - $175" at bounding box center [1145, 537] width 214 height 31
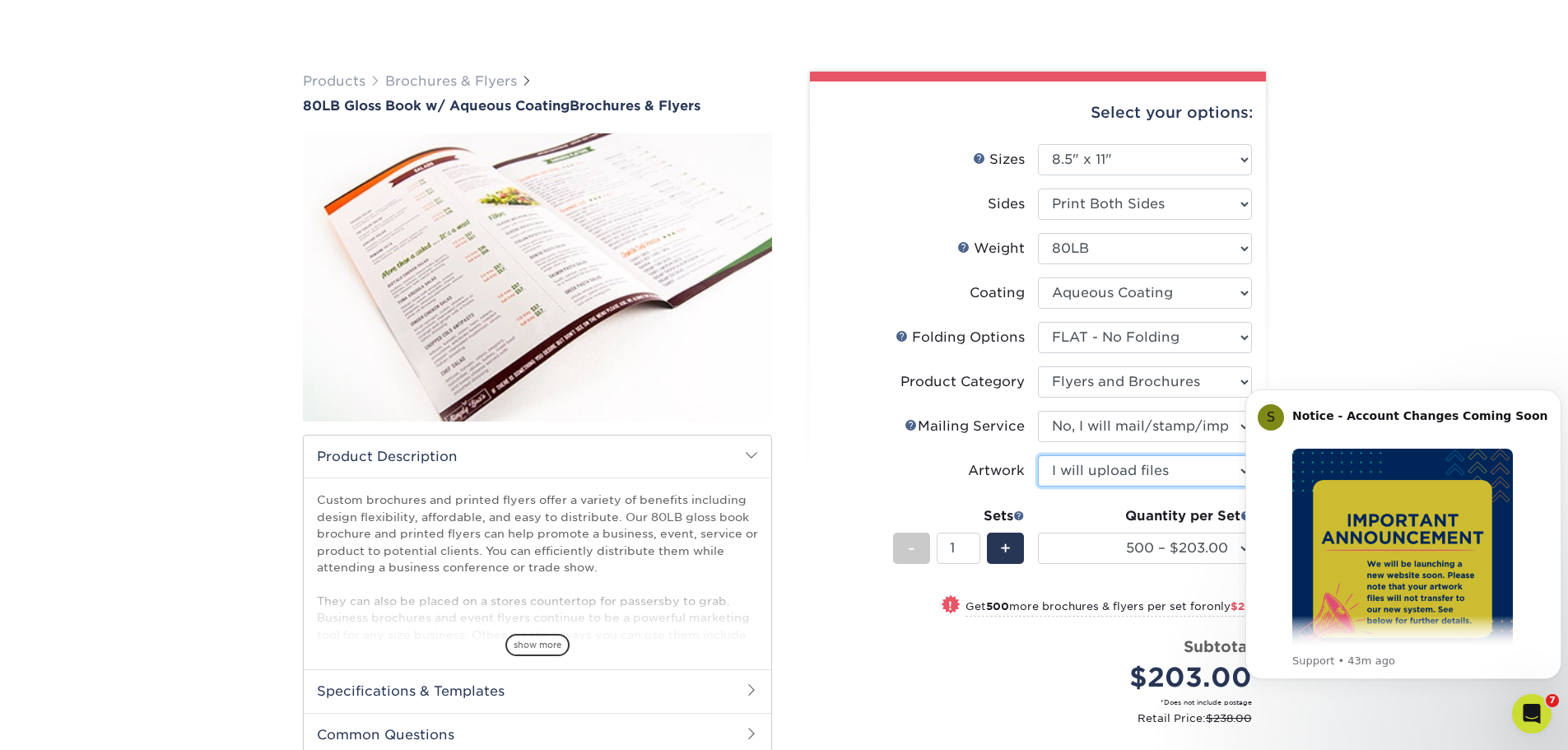
scroll to position [165, 0]
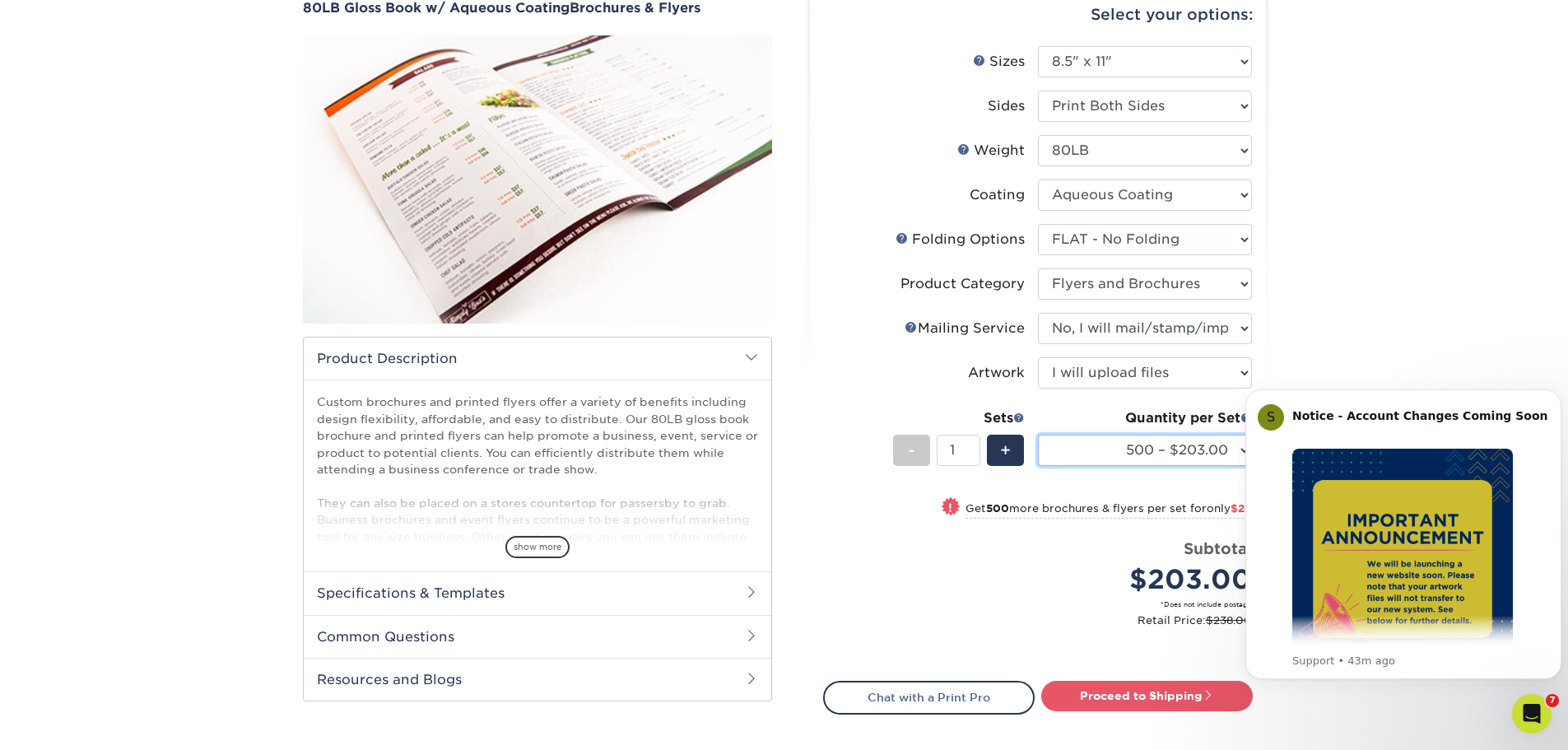
click at [1087, 448] on select "500 – $203.00 1000 – $229.00 2000 – $267.00 2500 – $334.00 3000 – $418.00 4000 …" at bounding box center [1145, 450] width 214 height 31
click at [1038, 434] on select "500 – $203.00 1000 – $229.00 2000 – $267.00 2500 – $334.00 3000 – $418.00 4000 …" at bounding box center [1145, 450] width 214 height 31
click at [1134, 443] on select "500 – $203.00 1000 – $229.00 2000 – $267.00 2500 – $334.00 3000 – $418.00 4000 …" at bounding box center [1145, 450] width 214 height 31
select select "2000 – $267.00"
click at [1038, 434] on select "500 – $203.00 1000 – $229.00 2000 – $267.00 2500 – $334.00 3000 – $418.00 4000 …" at bounding box center [1145, 450] width 214 height 31
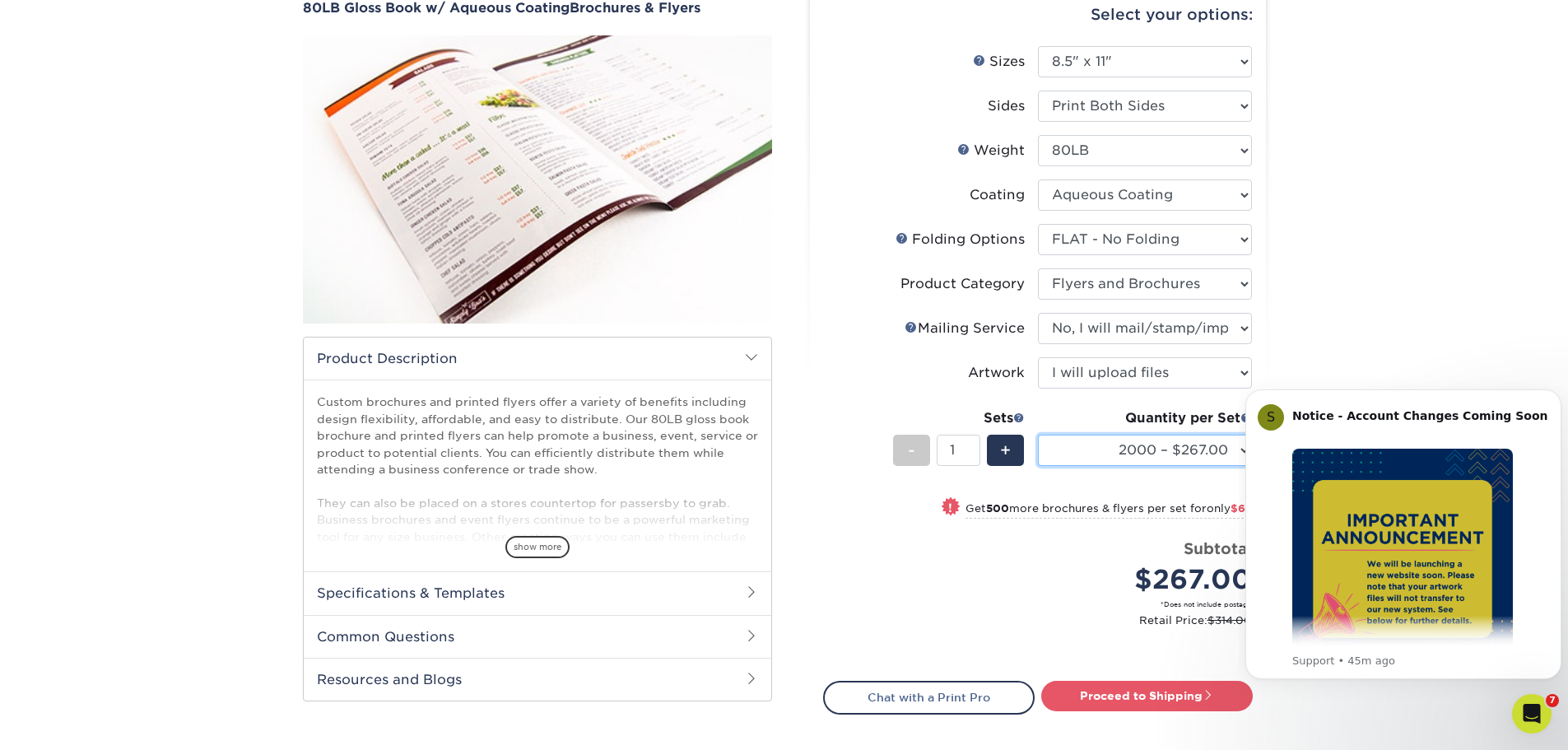
click at [1142, 456] on select "500 – $203.00 1000 – $229.00 2000 – $267.00 2500 – $334.00 3000 – $418.00 4000 …" at bounding box center [1145, 450] width 214 height 31
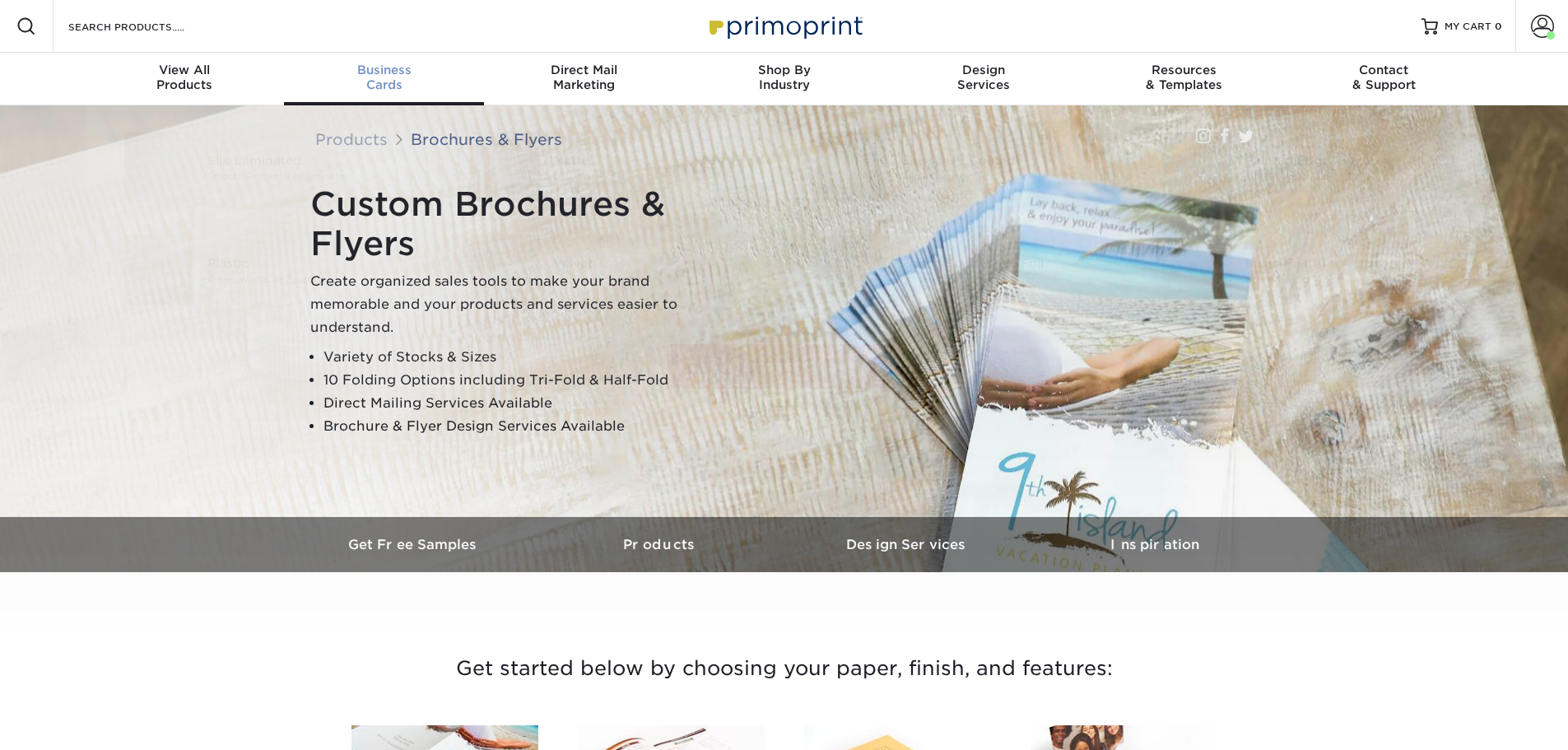
click at [374, 71] on span "Business" at bounding box center [384, 70] width 200 height 15
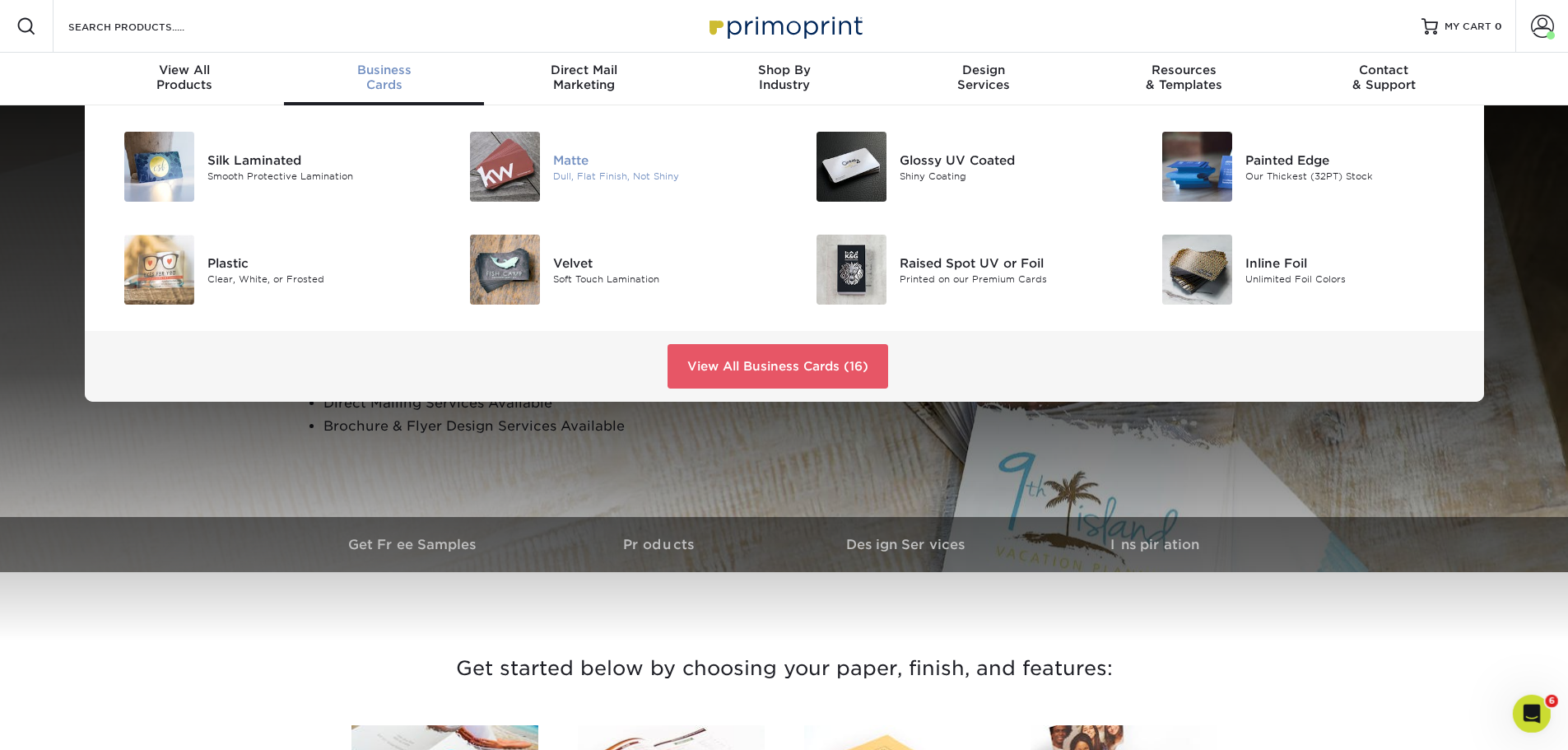
click at [541, 178] on div at bounding box center [495, 167] width 115 height 70
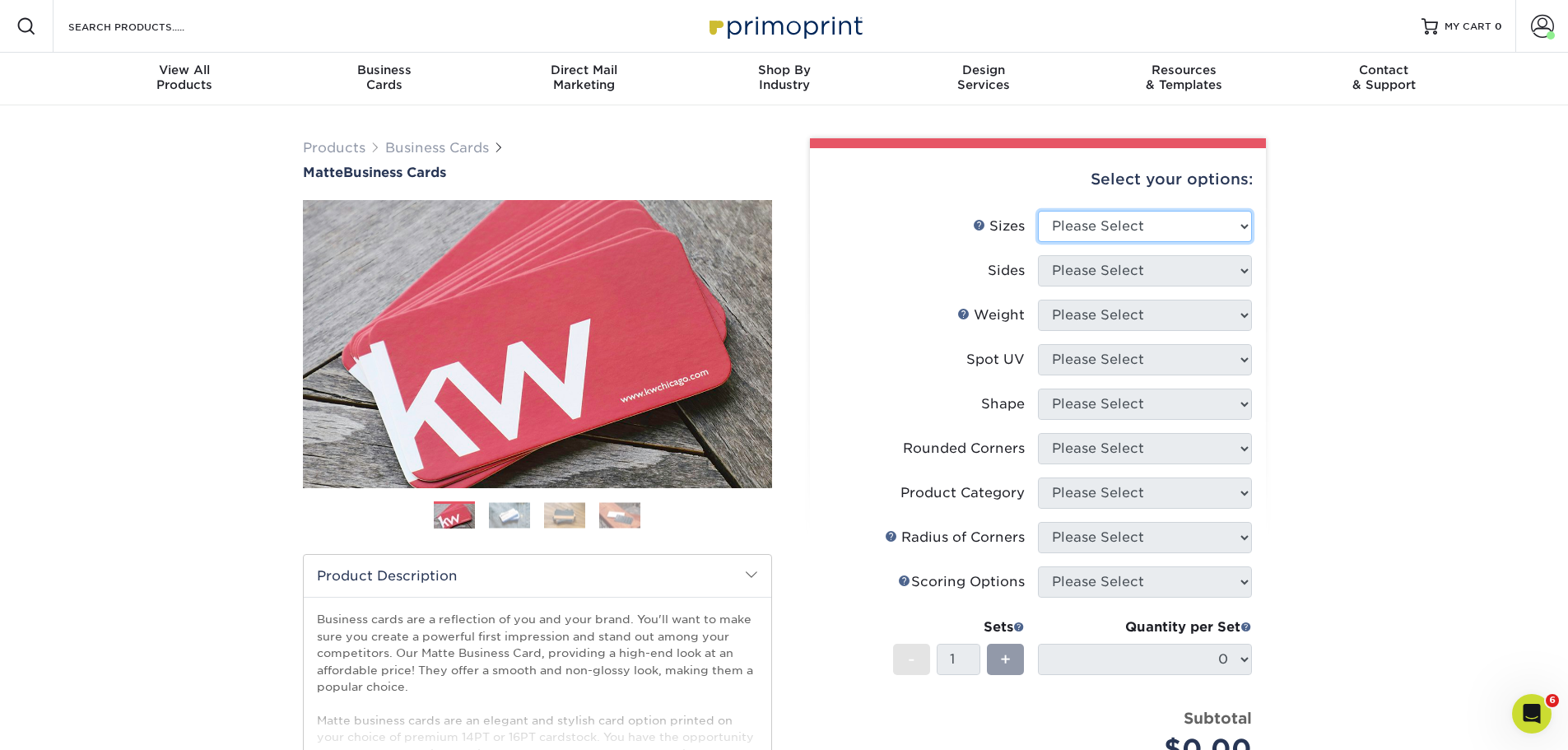
click at [1175, 224] on select "Please Select 1.5" x 3.5" - Mini 1.75" x 3.5" - Mini 2" x 2" - Square 2" x 3" -…" at bounding box center [1145, 226] width 214 height 31
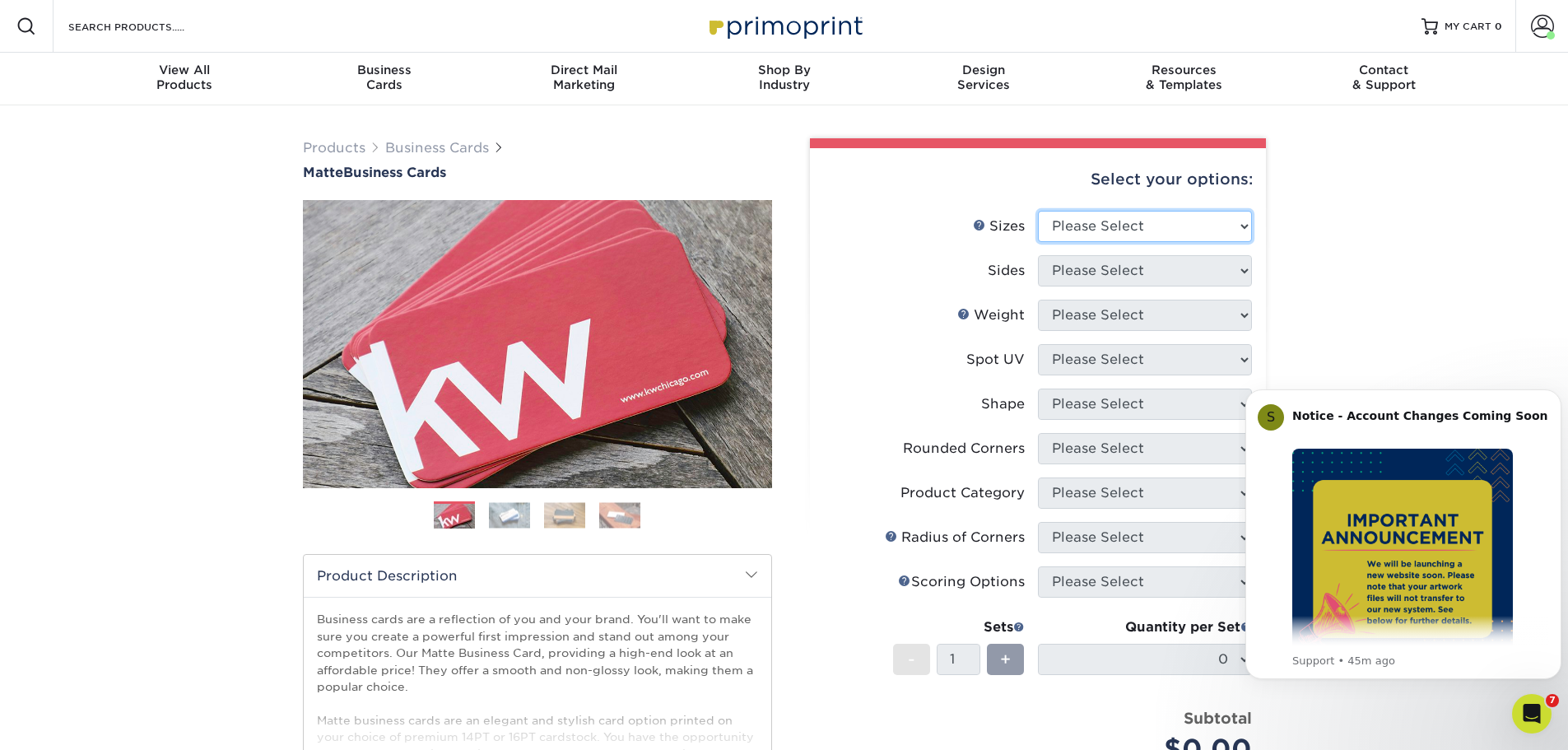
select select "2.00x3.50"
click at [1038, 211] on select "Please Select 1.5" x 3.5" - Mini 1.75" x 3.5" - Mini 2" x 2" - Square 2" x 3" -…" at bounding box center [1145, 226] width 214 height 31
click at [1118, 269] on select "Please Select Print Both Sides Print Front Only" at bounding box center [1145, 271] width 214 height 31
select select "13abbda7-1d64-4f25-8bb2-c179b224825d"
click at [1038, 255] on select "Please Select Print Both Sides Print Front Only" at bounding box center [1145, 271] width 214 height 31
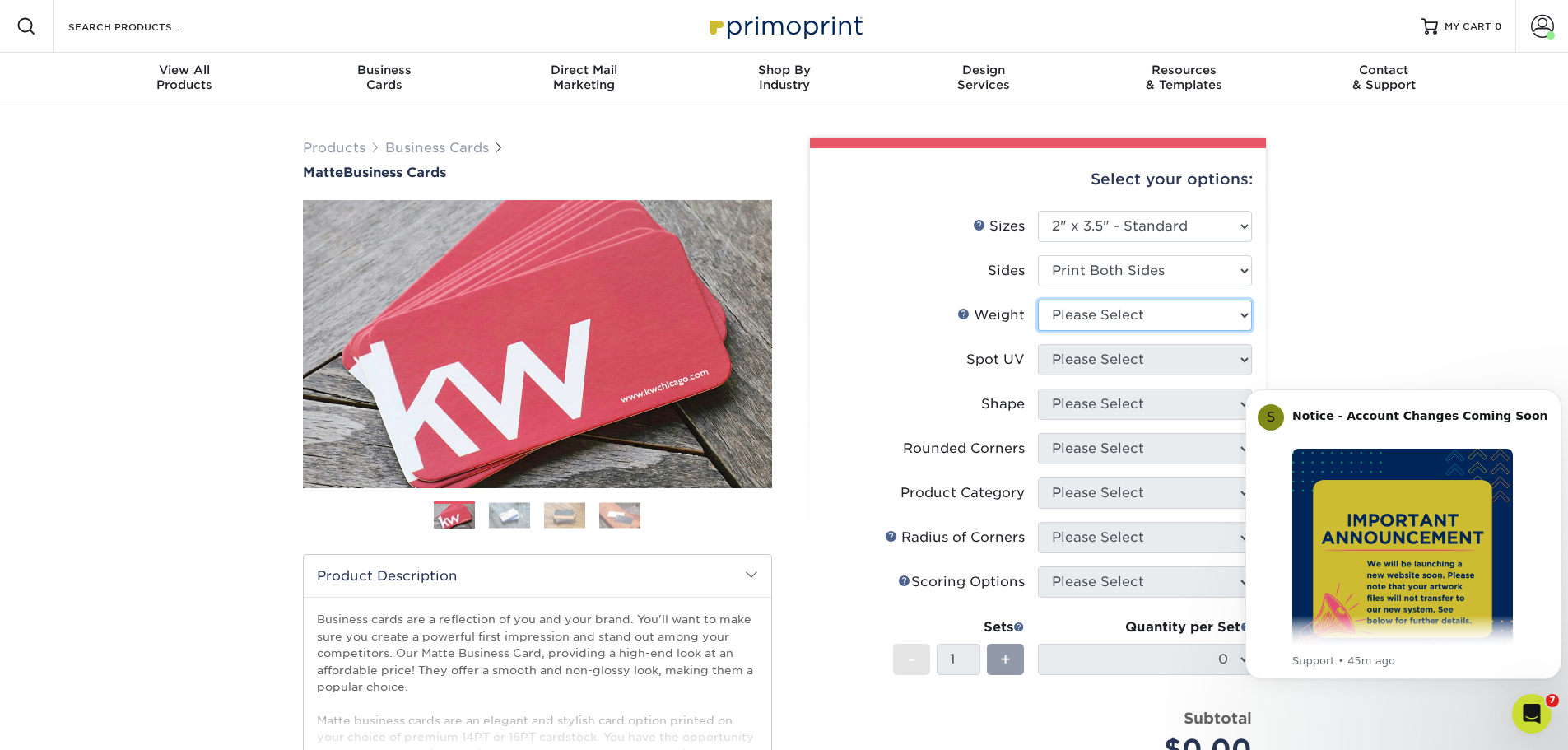
click at [1118, 318] on select "Please Select 16PT 14PT" at bounding box center [1145, 316] width 214 height 31
select select "16PT"
click at [1038, 300] on select "Please Select 16PT 14PT" at bounding box center [1145, 316] width 214 height 31
click at [1107, 360] on select "Please Select No Spot UV Front and Back (Both Sides) Front Only Back Only" at bounding box center [1145, 360] width 214 height 31
select select "3"
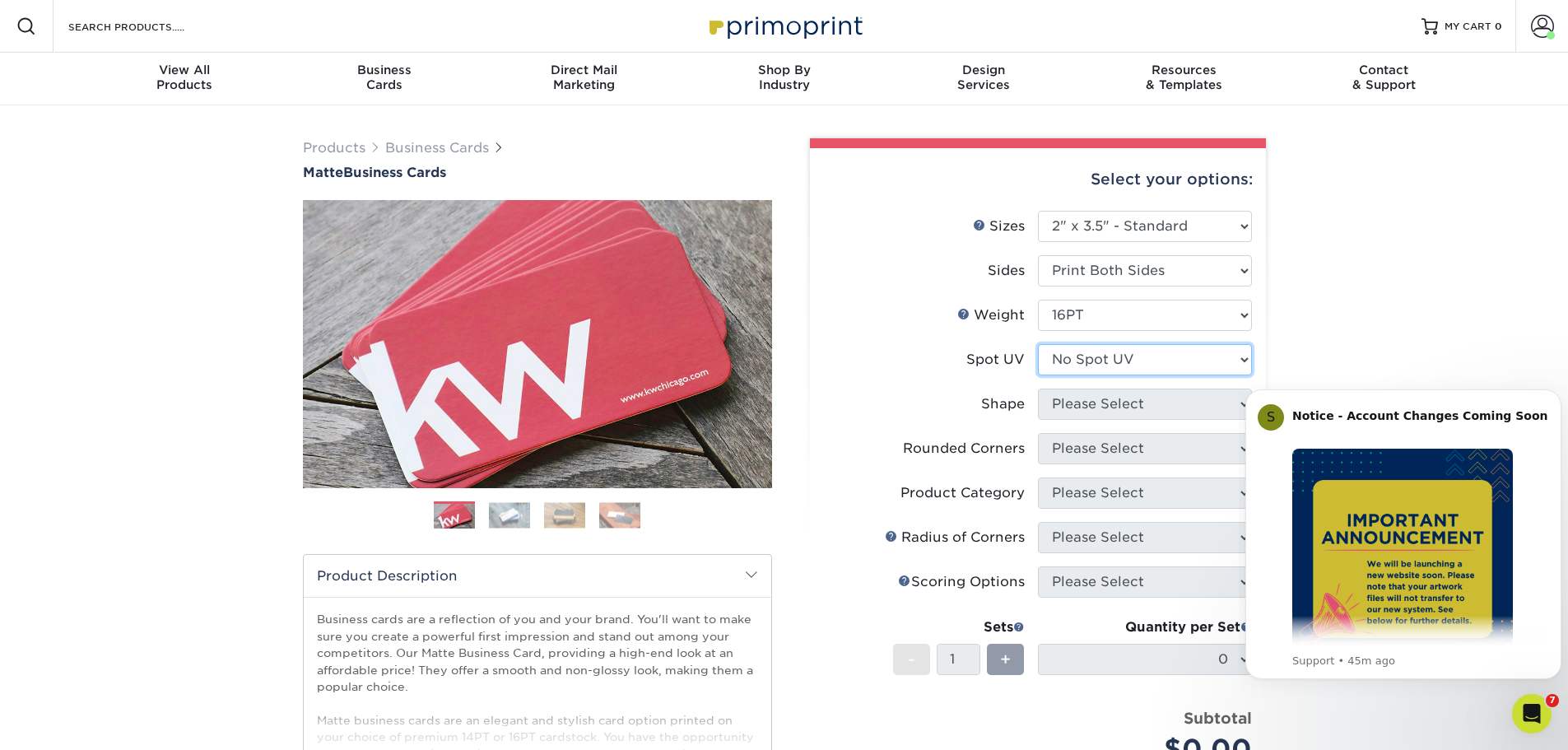
click at [1038, 344] on select "Please Select No Spot UV Front and Back (Both Sides) Front Only Back Only" at bounding box center [1145, 360] width 214 height 31
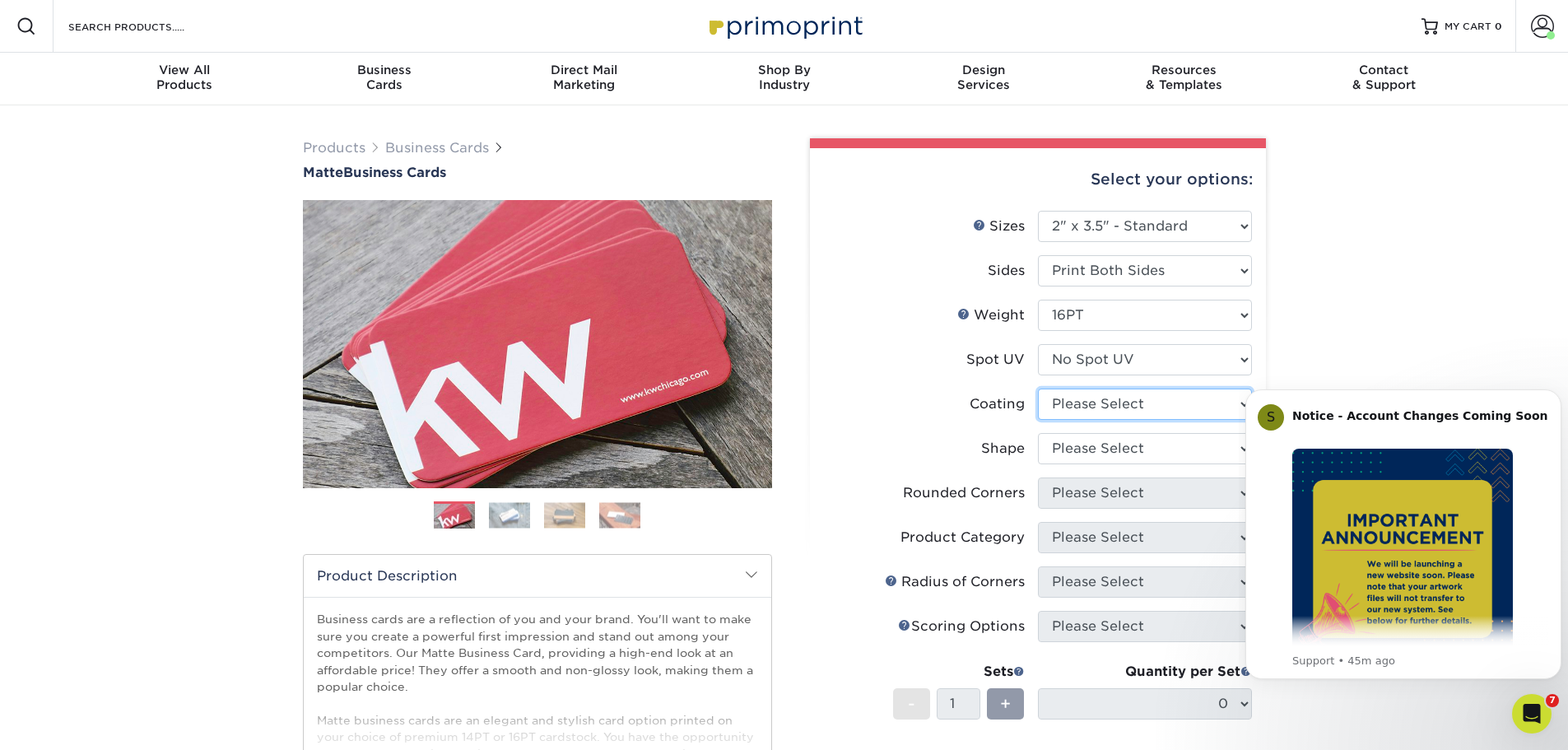
click at [1102, 402] on select at bounding box center [1145, 404] width 214 height 31
select select "121bb7b5-3b4d-429f-bd8d-bbf80e953313"
click at [1038, 388] on select at bounding box center [1145, 404] width 214 height 31
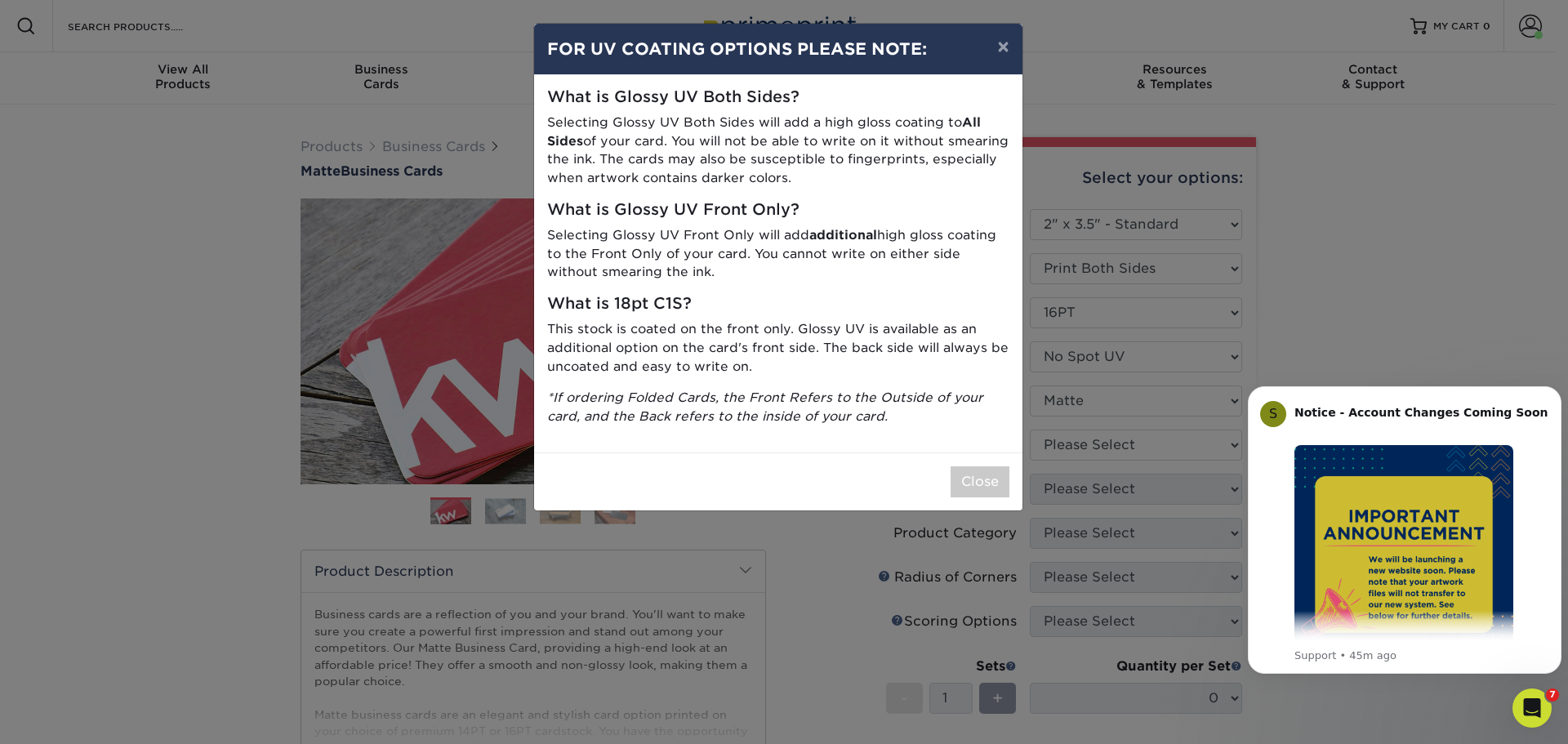
click at [1086, 443] on div "× FOR UV COATING OPTIONS PLEASE NOTE: What is Glossy UV Both Sides? Selecting G…" at bounding box center [784, 372] width 1568 height 744
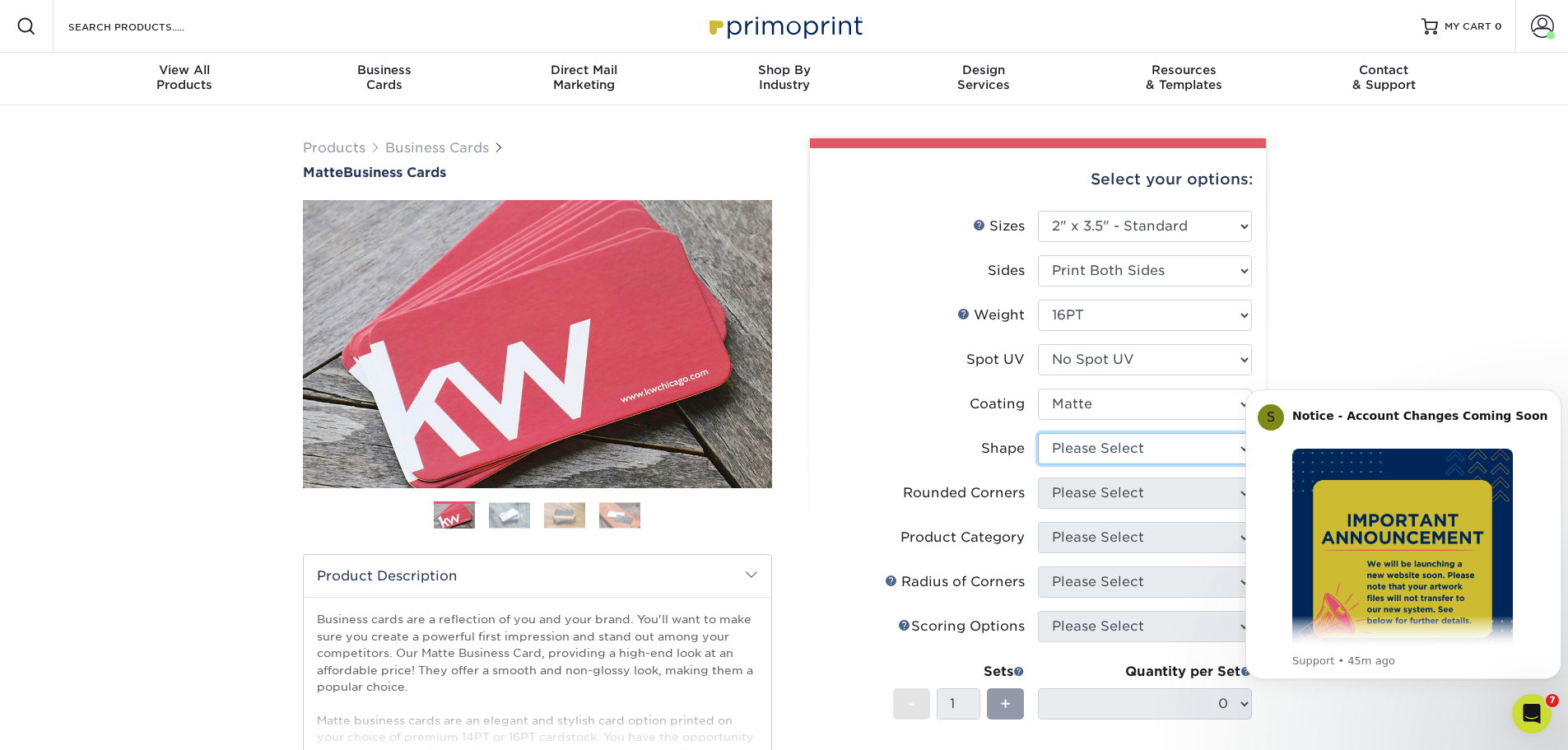
click at [1078, 444] on select "Please Select Standard Oval" at bounding box center [1145, 448] width 214 height 31
select select "standard"
click at [1038, 433] on select "Please Select Standard Oval" at bounding box center [1145, 448] width 214 height 31
click at [1076, 494] on select "Please Select Yes - Round 2 Corners Yes - Round 4 Corners No" at bounding box center [1145, 493] width 214 height 31
select select "0"
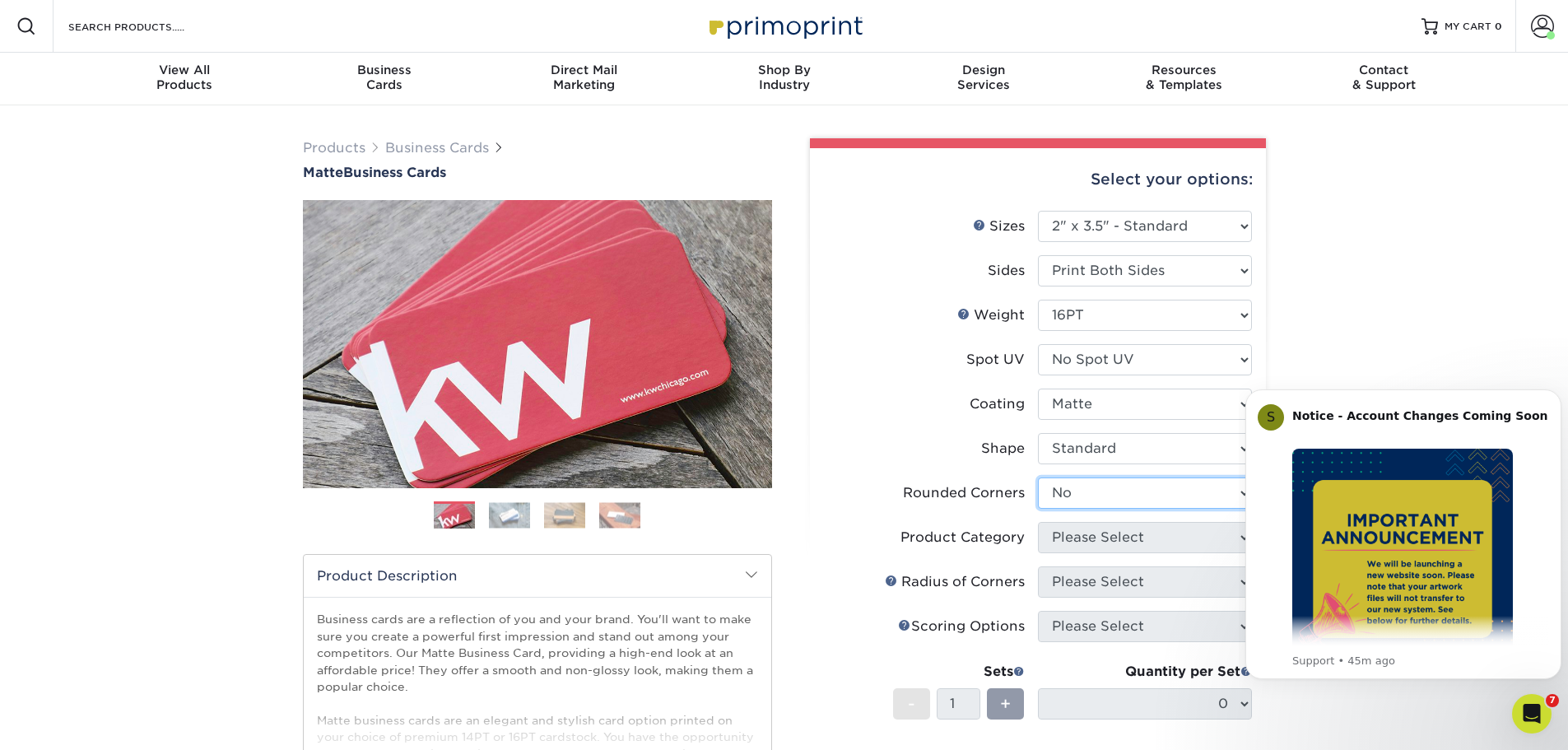
click at [1038, 478] on select "Please Select Yes - Round 2 Corners Yes - Round 4 Corners No" at bounding box center [1145, 493] width 214 height 31
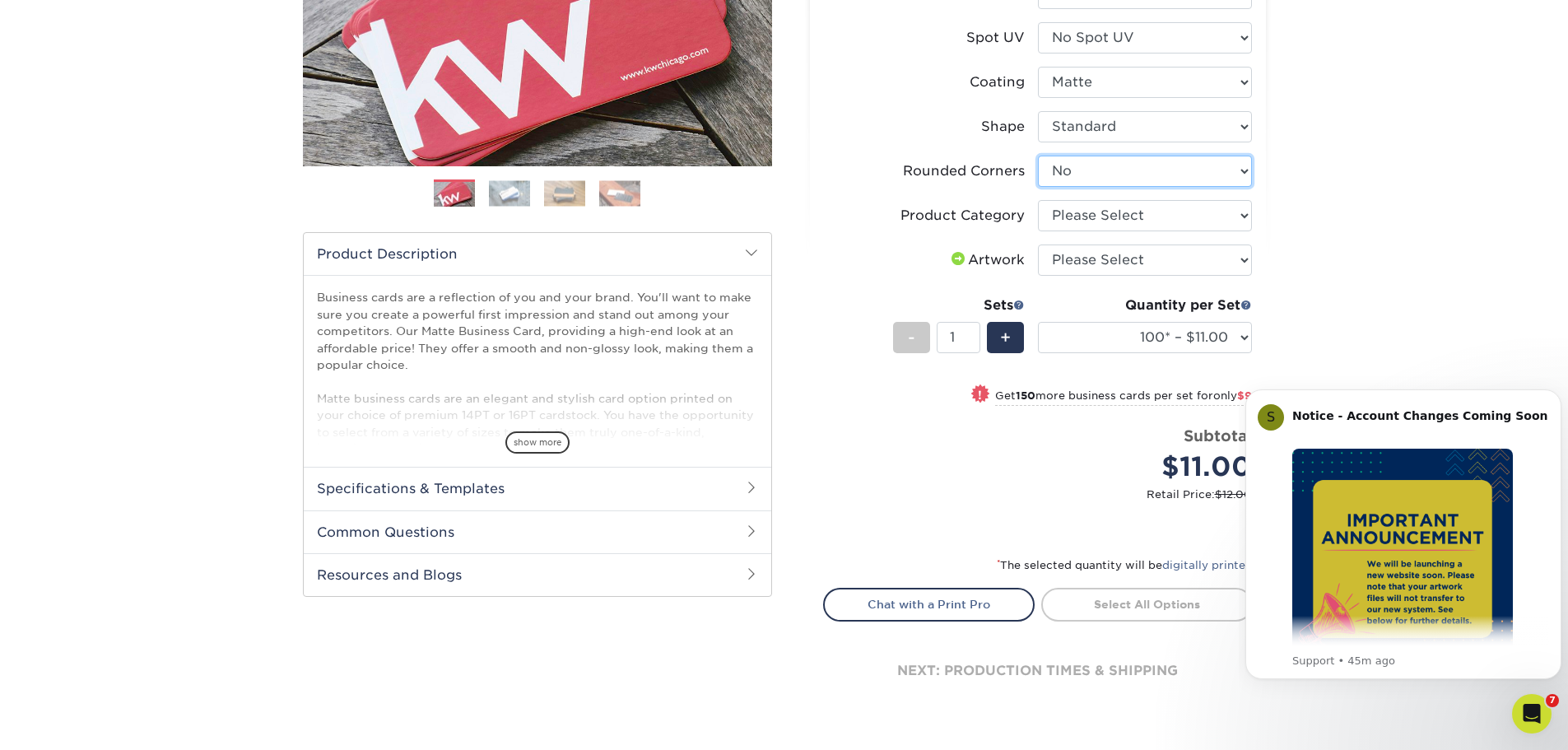
scroll to position [329, 0]
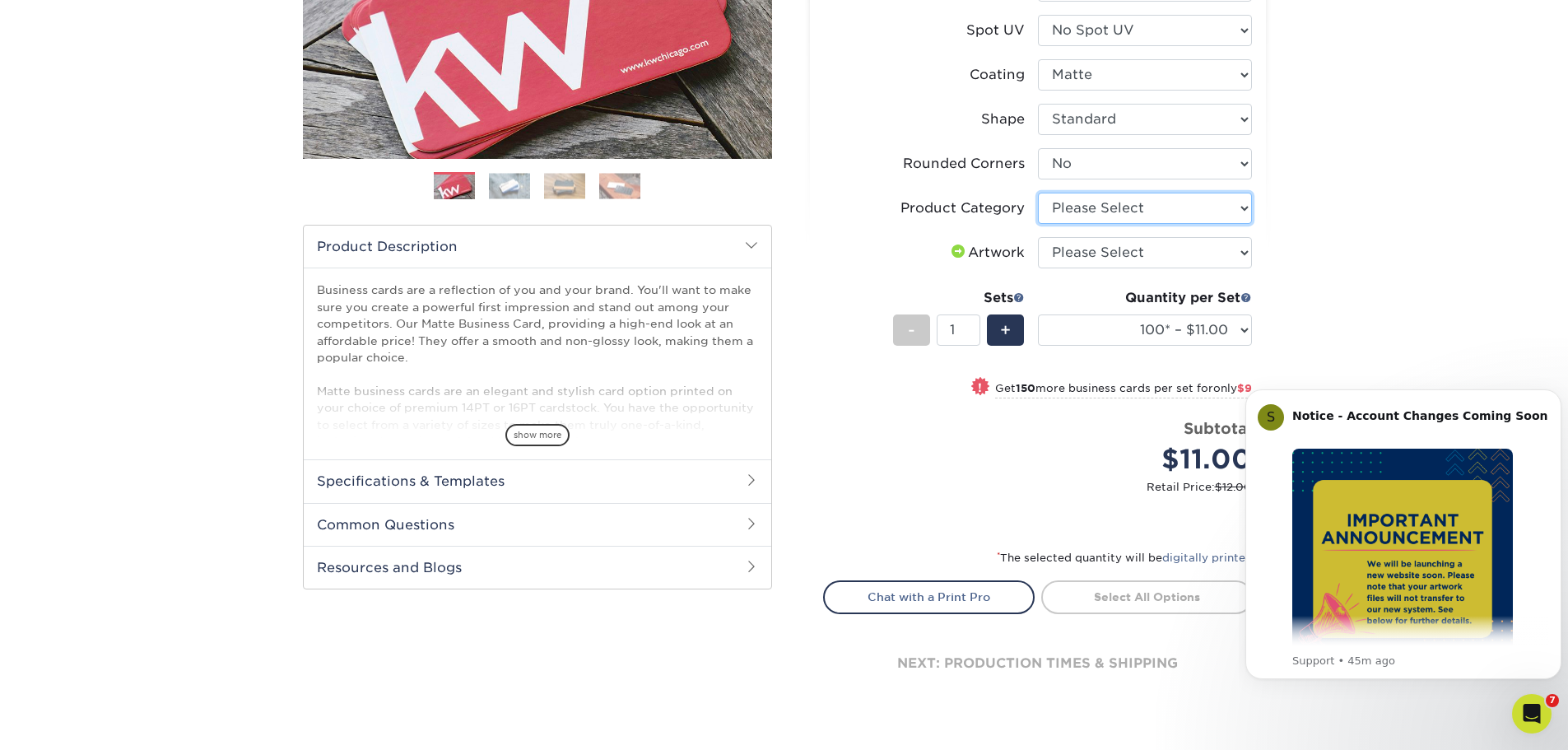
click at [1122, 211] on select "Please Select Business Cards" at bounding box center [1145, 208] width 214 height 31
select select "3b5148f1-0588-4f88-a218-97bcfdce65c1"
click at [1038, 192] on select "Please Select Business Cards" at bounding box center [1145, 208] width 214 height 31
click at [1121, 253] on select "Please Select I will upload files I need a design - $100" at bounding box center [1145, 253] width 214 height 31
select select "upload"
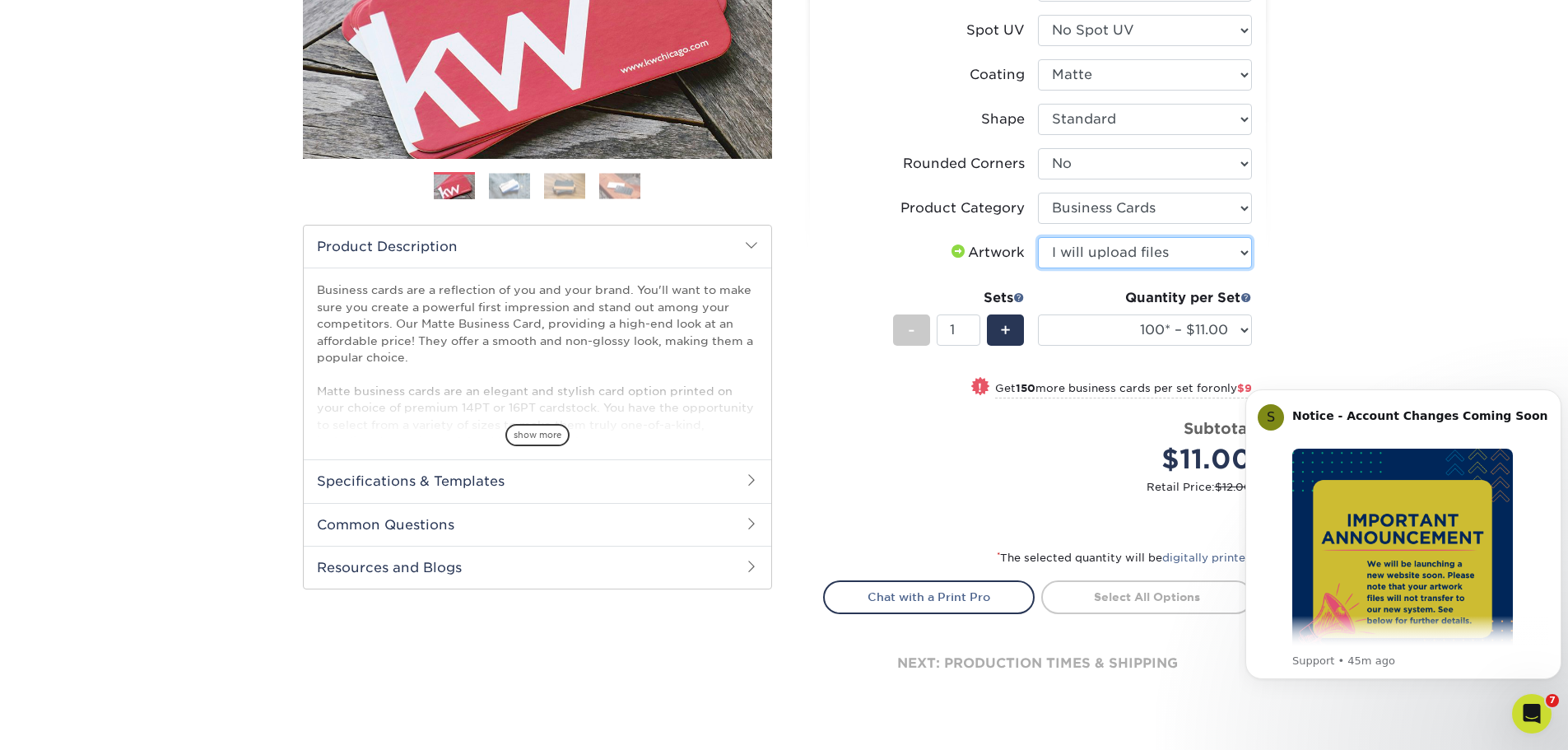
click at [1038, 237] on select "Please Select I will upload files I need a design - $100" at bounding box center [1145, 253] width 214 height 31
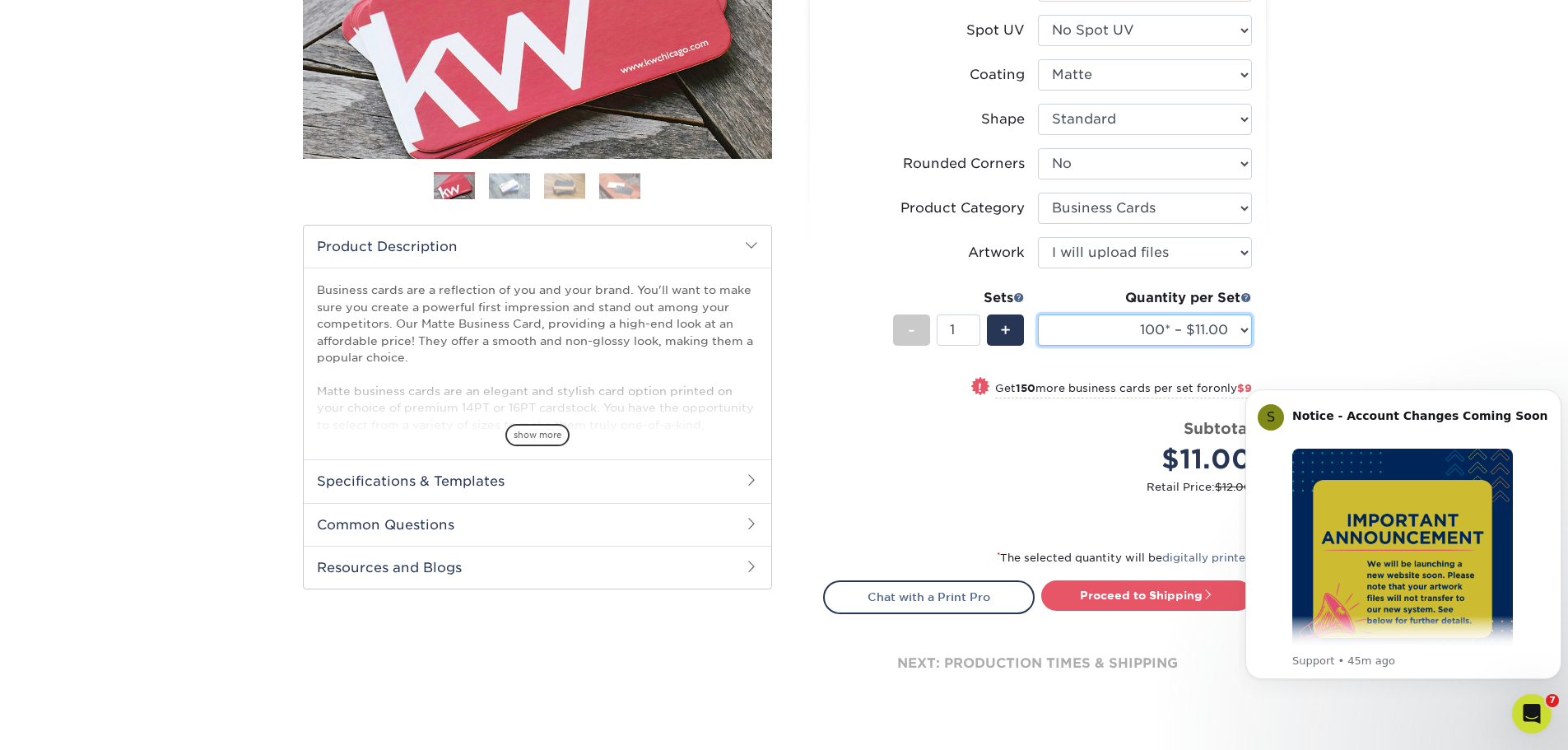
click at [1102, 334] on select "100* – $11.00 250* – $20.00 500 – $39.00 1000 – $49.00 2500 – $87.00 5000 – $16…" at bounding box center [1145, 330] width 214 height 31
click at [1152, 336] on select "100* – $11.00 250* – $20.00 500 – $39.00 1000 – $49.00 2500 – $87.00 5000 – $16…" at bounding box center [1145, 330] width 214 height 31
click at [1038, 315] on select "100* – $11.00 250* – $20.00 500 – $39.00 1000 – $49.00 2500 – $87.00 5000 – $16…" at bounding box center [1145, 330] width 214 height 31
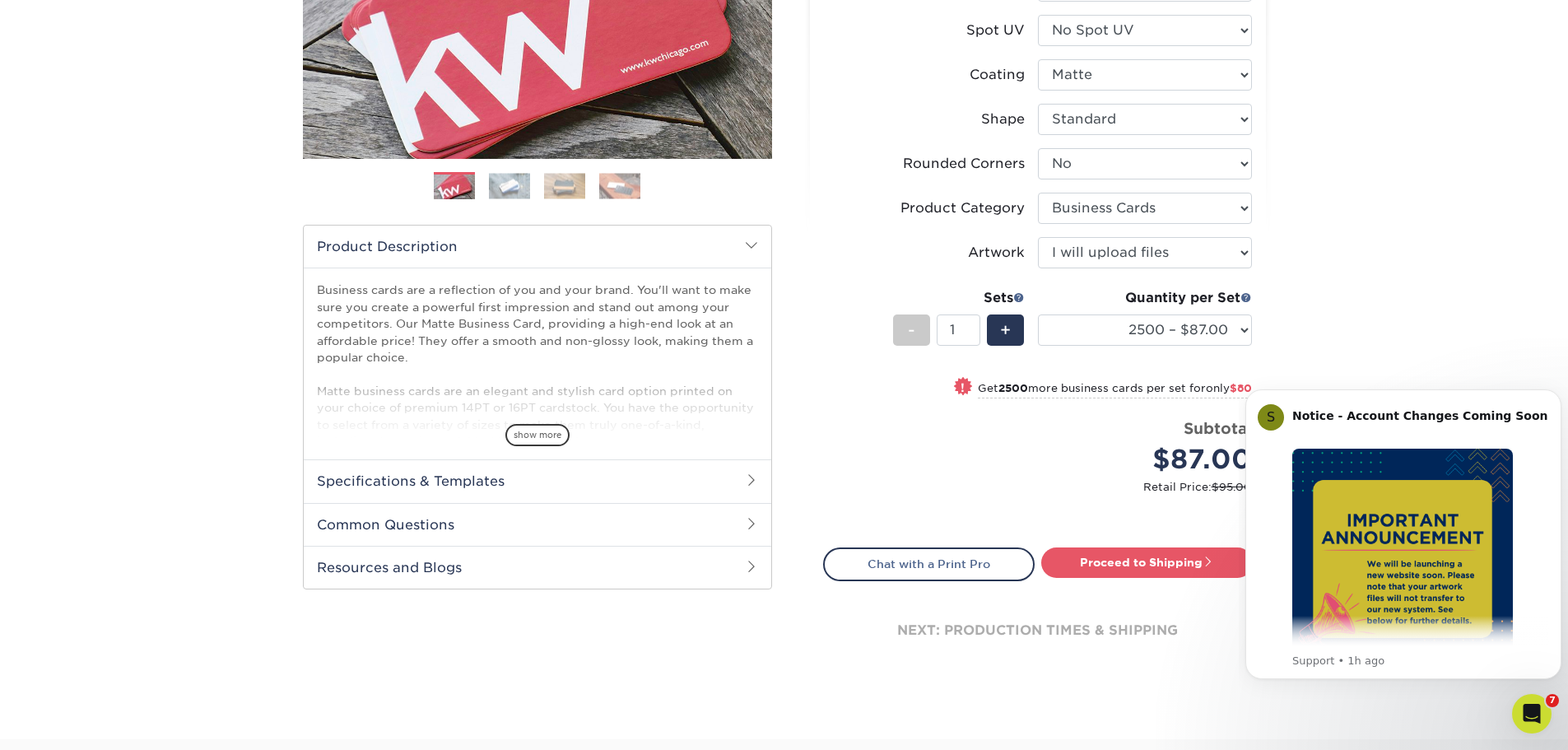
click at [1469, 232] on div "Products Business Cards Matte Business Cards Previous Next 100 $ 8" at bounding box center [784, 258] width 1568 height 963
click at [1140, 337] on select "100* – $11.00 250* – $20.00 500 – $39.00 1000 – $49.00 2500 – $87.00 5000 – $16…" at bounding box center [1145, 330] width 214 height 31
select select "5000 – $167.00"
click at [1038, 315] on select "100* – $11.00 250* – $20.00 500 – $39.00 1000 – $49.00 2500 – $87.00 5000 – $16…" at bounding box center [1145, 330] width 214 height 31
click at [1096, 331] on select "100* – $11.00 250* – $20.00 500 – $39.00 1000 – $49.00 2500 – $87.00 5000 – $16…" at bounding box center [1145, 330] width 214 height 31
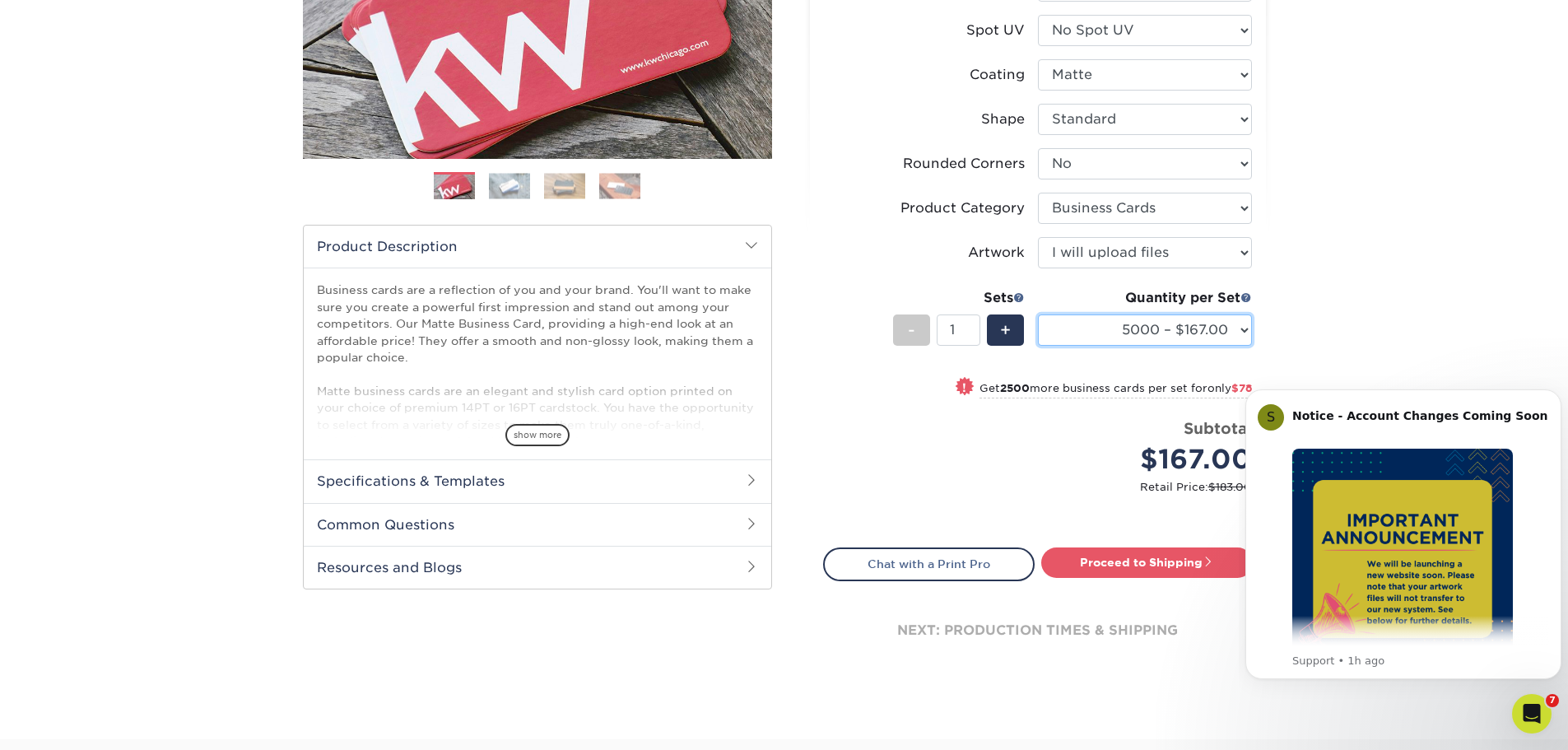
click at [1142, 333] on select "100* – $11.00 250* – $20.00 500 – $39.00 1000 – $49.00 2500 – $87.00 5000 – $16…" at bounding box center [1145, 330] width 214 height 31
